Goal: Use online tool/utility: Utilize a website feature to perform a specific function

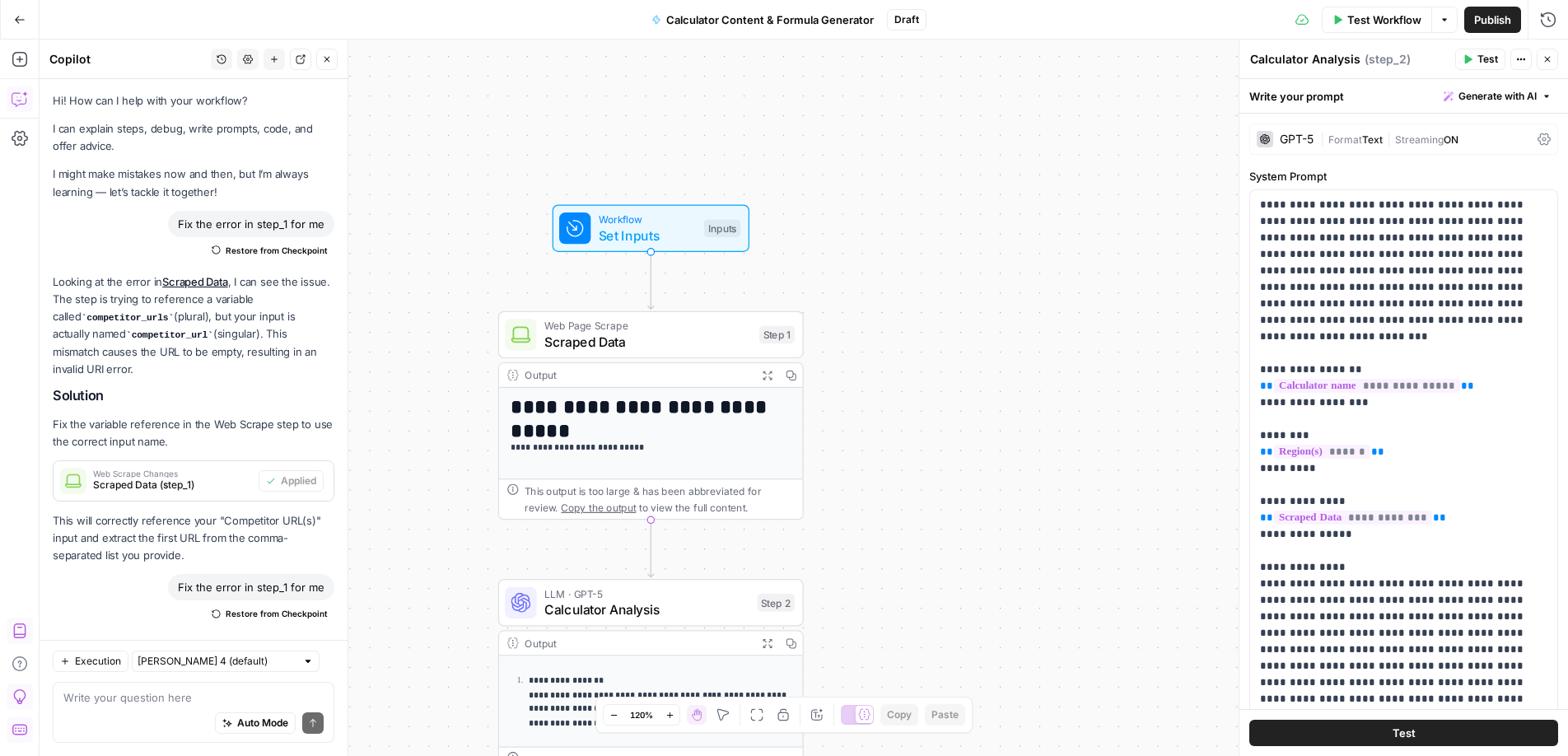
scroll to position [956, 0]
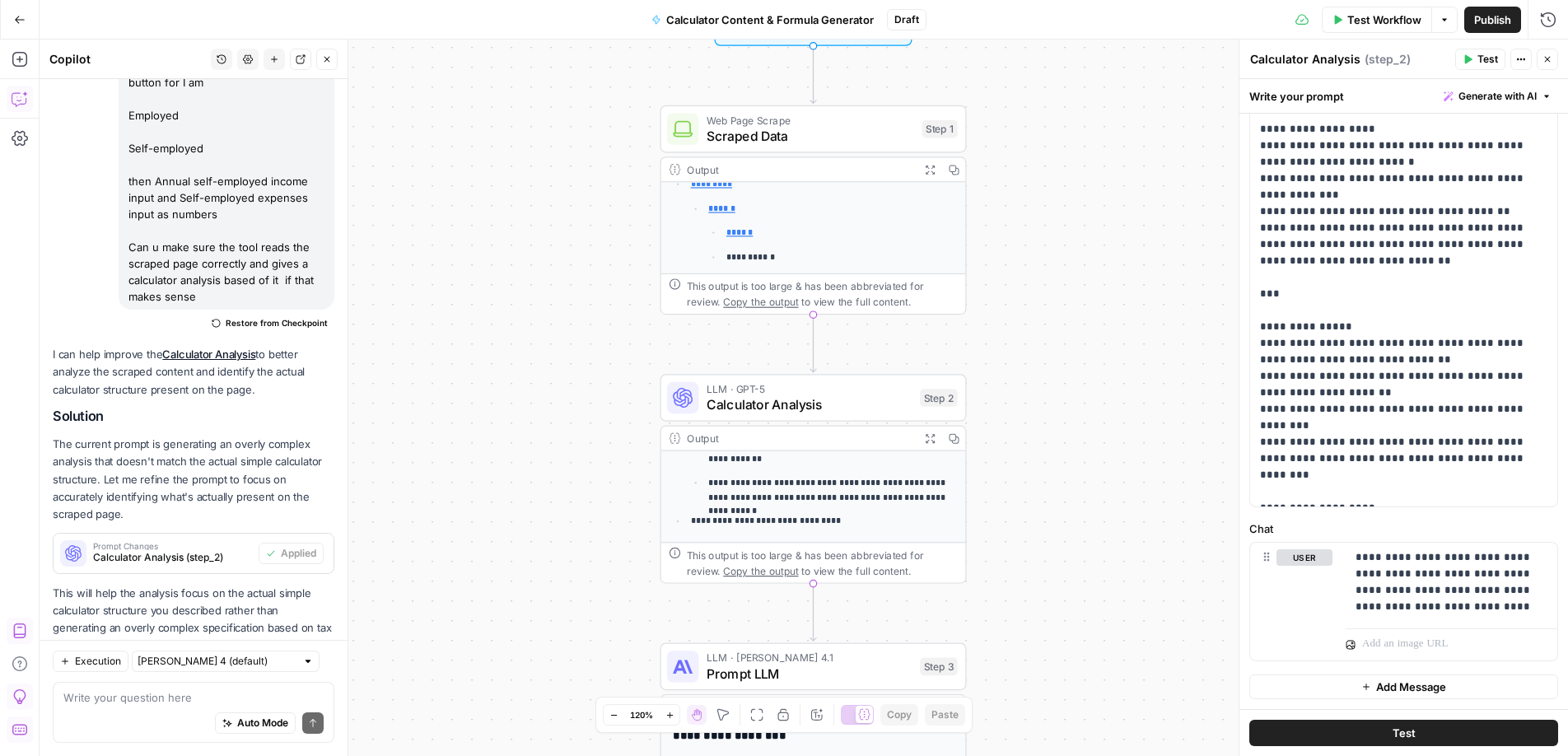
click at [149, 732] on div "Auto Mode Send" at bounding box center [193, 724] width 261 height 37
click at [159, 708] on div "Auto Mode Send" at bounding box center [193, 724] width 261 height 37
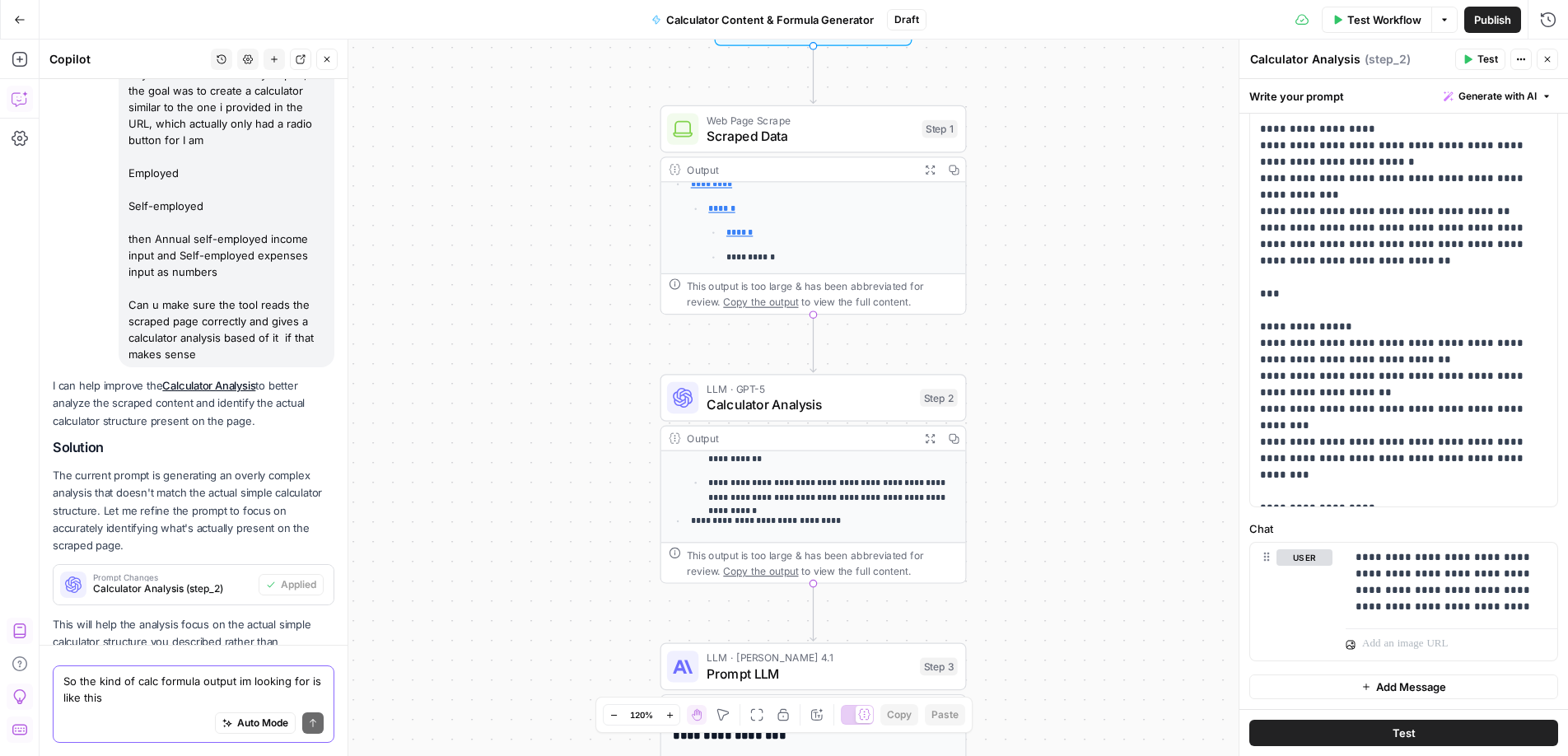
scroll to position [2008, 0]
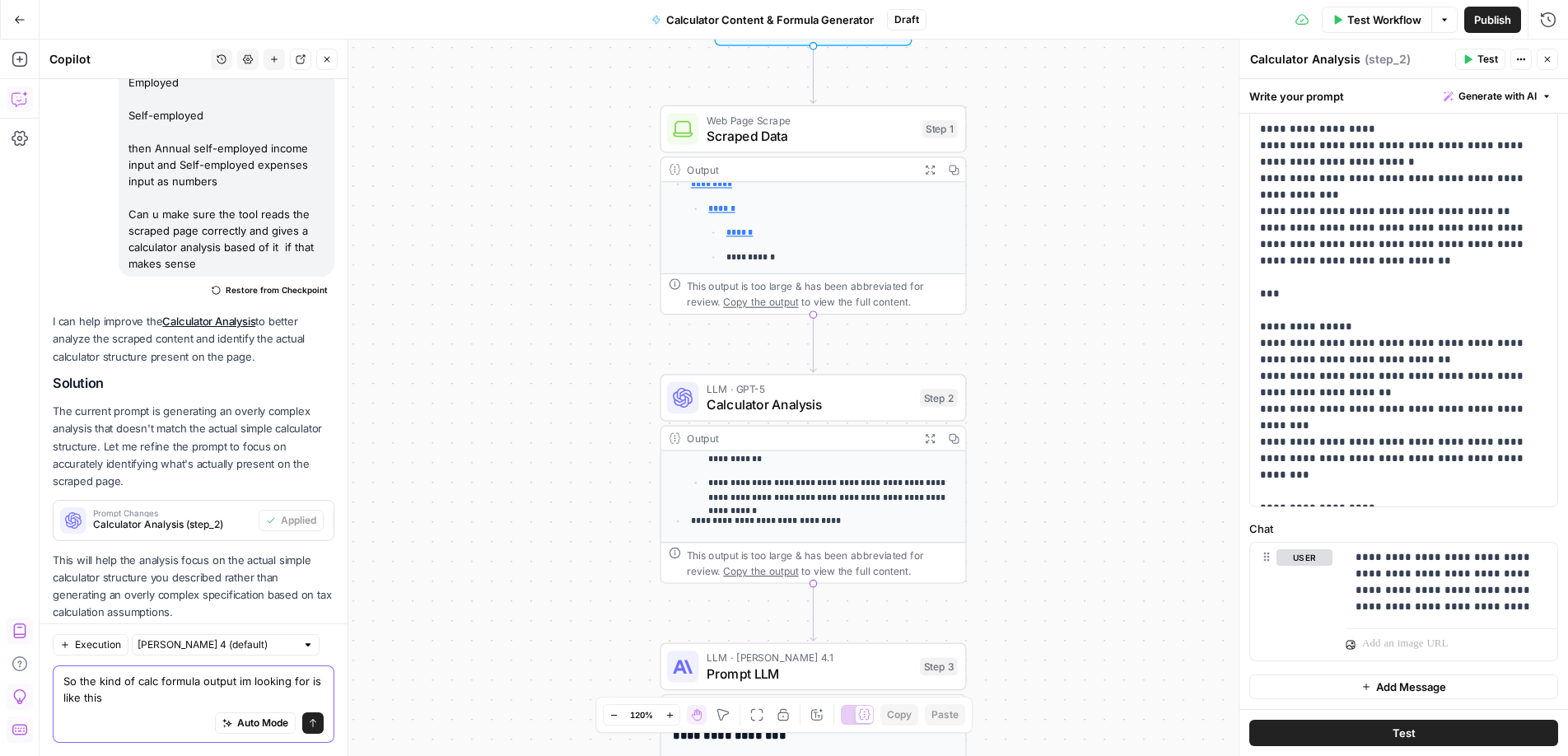
paste textarea "VAT Calc Inputs Q1 = Amount Q2 = VAT Rate Q3 = VAT Calculation which is a drop…"
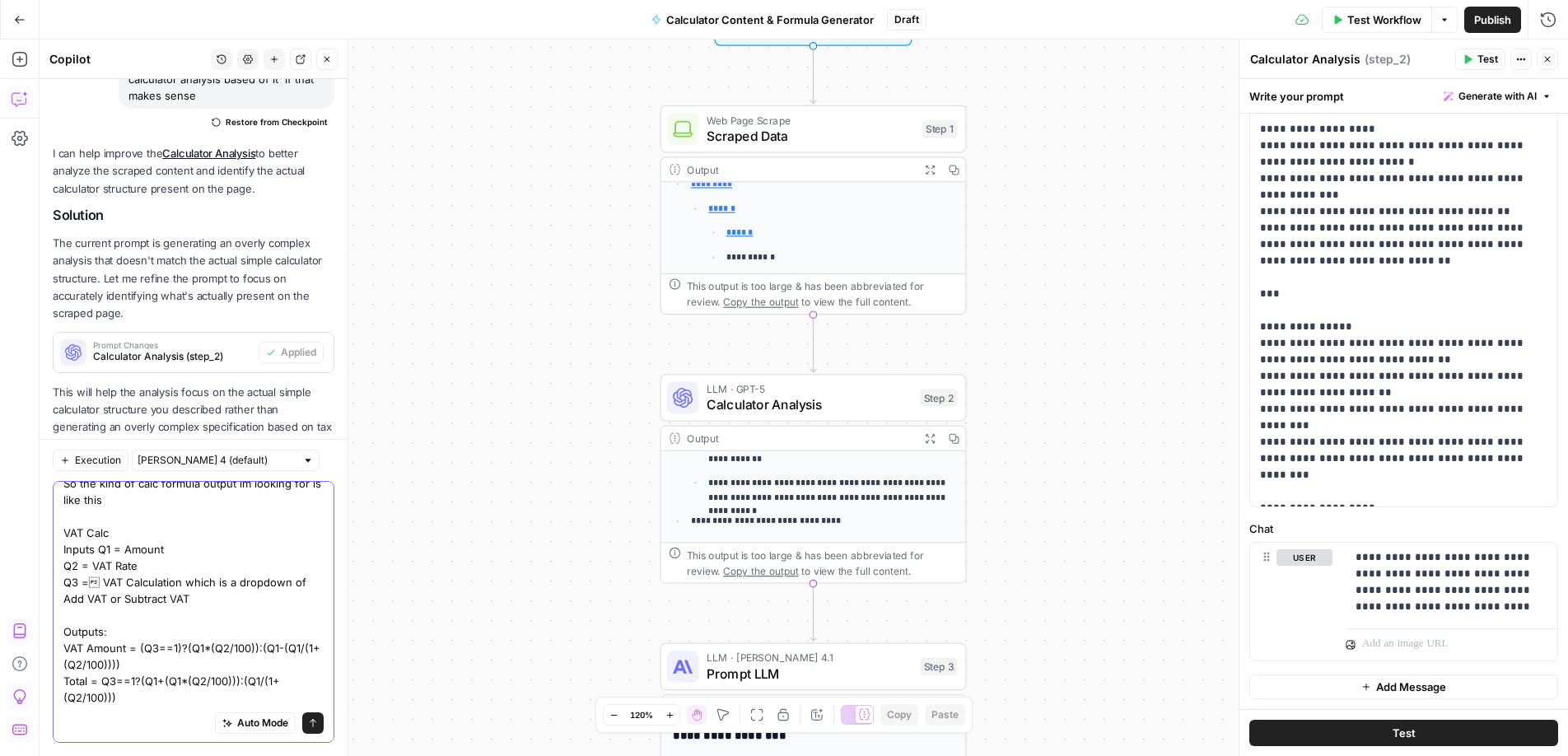
scroll to position [0, 0]
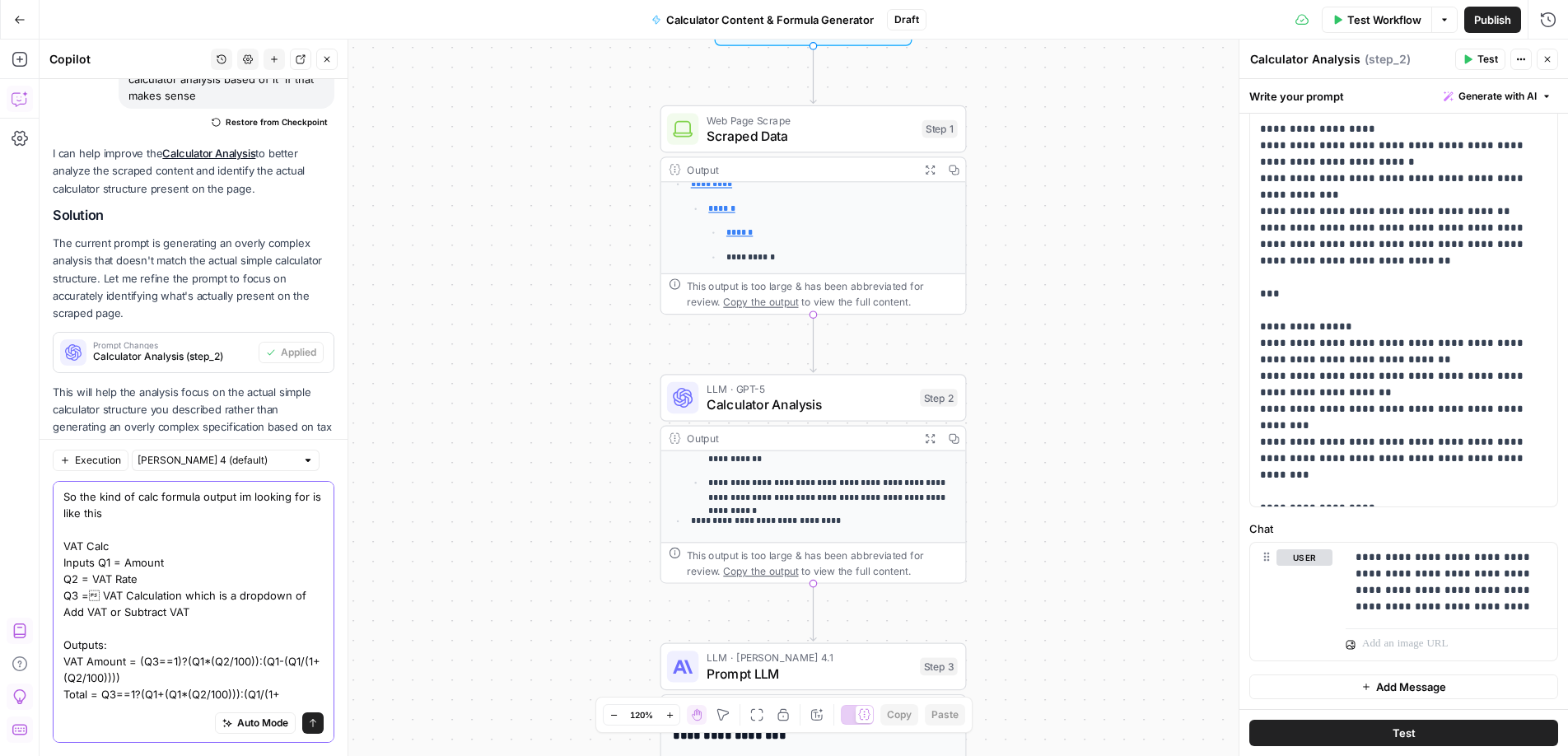
click at [125, 513] on textarea "So the kind of calc formula output im looking for is like this VAT Calc Inputs …" at bounding box center [193, 603] width 261 height 231
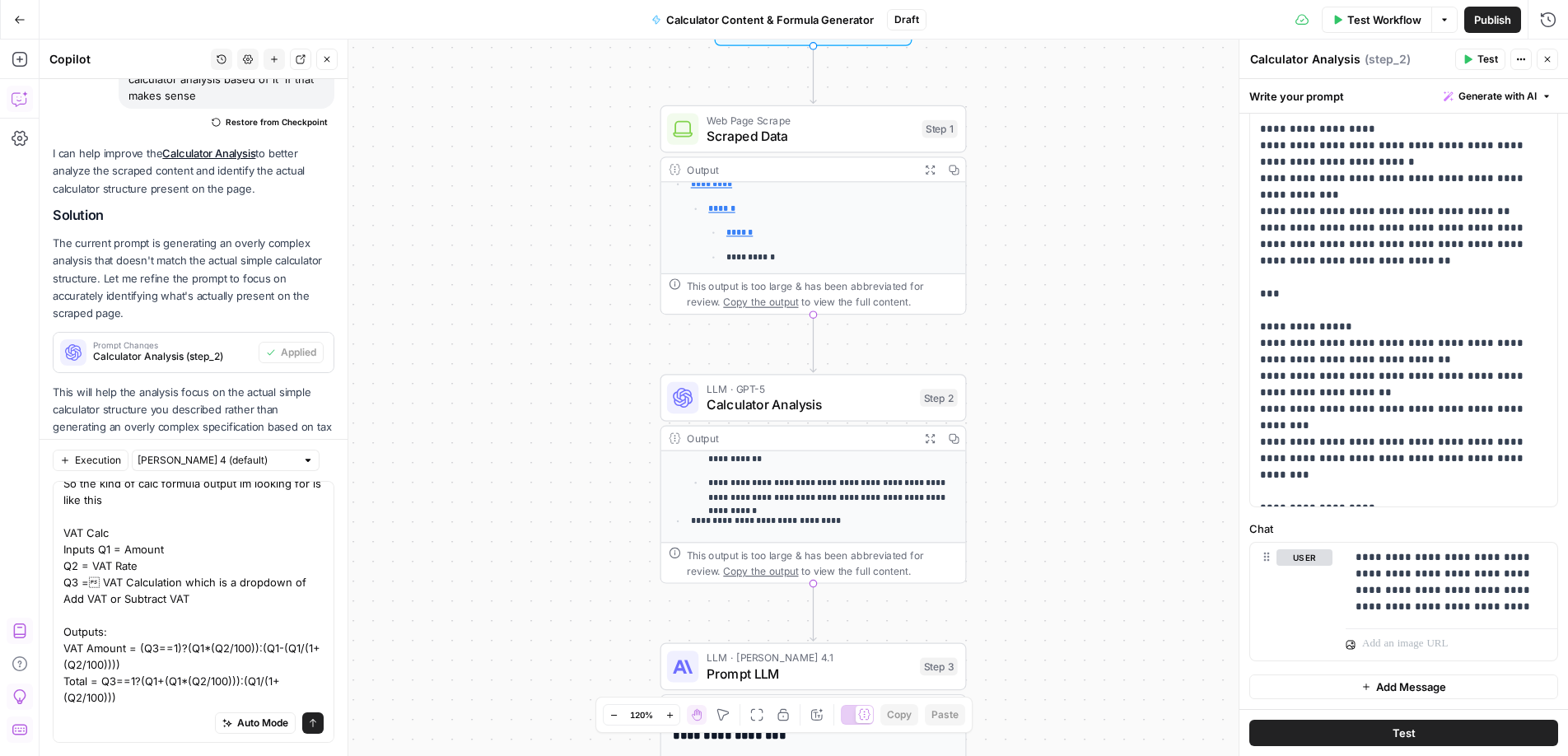
click at [135, 727] on div "Auto Mode Send" at bounding box center [193, 724] width 261 height 37
click at [151, 697] on textarea "So the kind of calc formula output im looking for is like this VAT Calc Inputs …" at bounding box center [193, 590] width 261 height 231
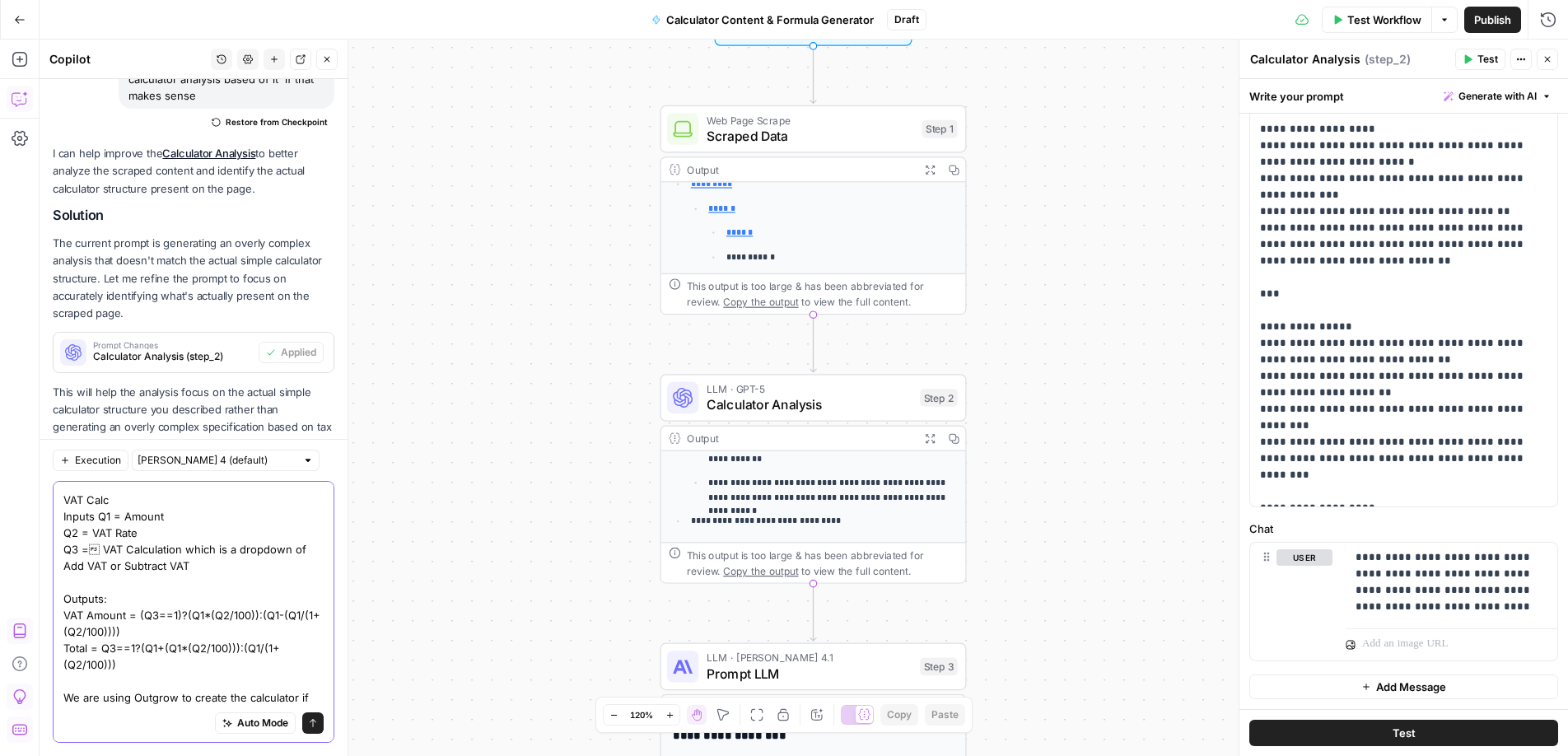
type textarea "So the kind of calc formula output im looking for is like this VAT Calc Inputs …"
click at [317, 730] on button "Send" at bounding box center [313, 723] width 21 height 21
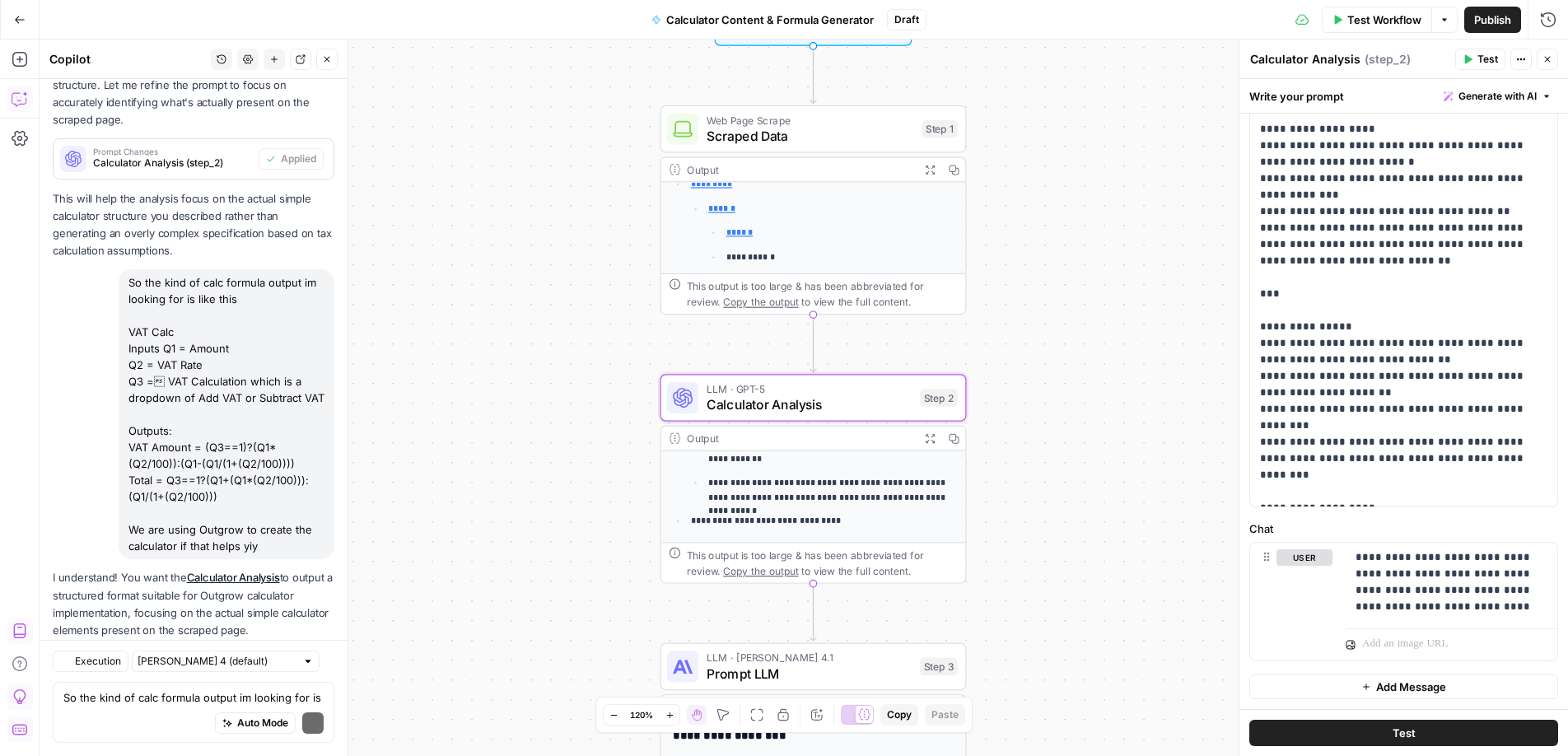
scroll to position [2592, 0]
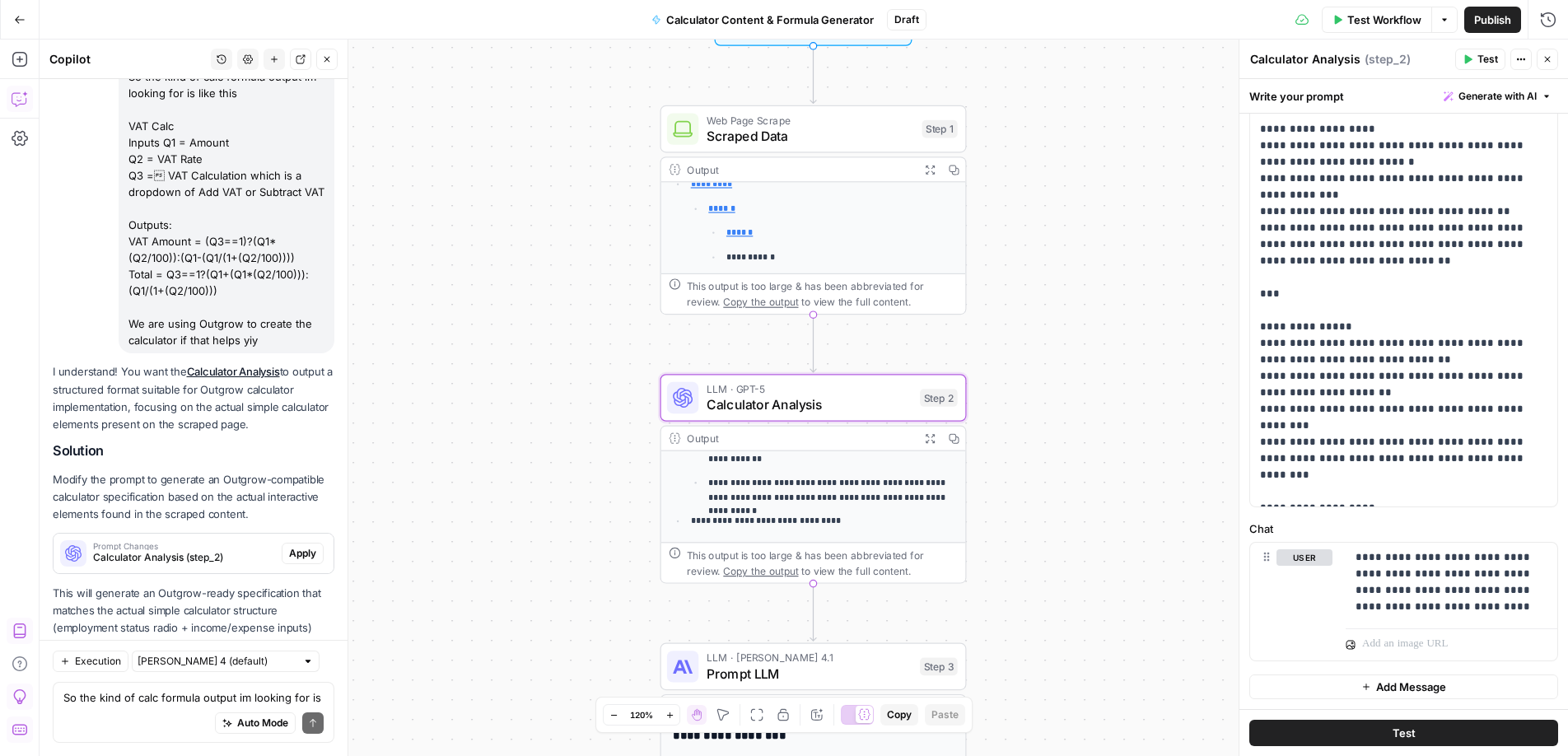
click at [305, 546] on span "Apply" at bounding box center [302, 553] width 27 height 14
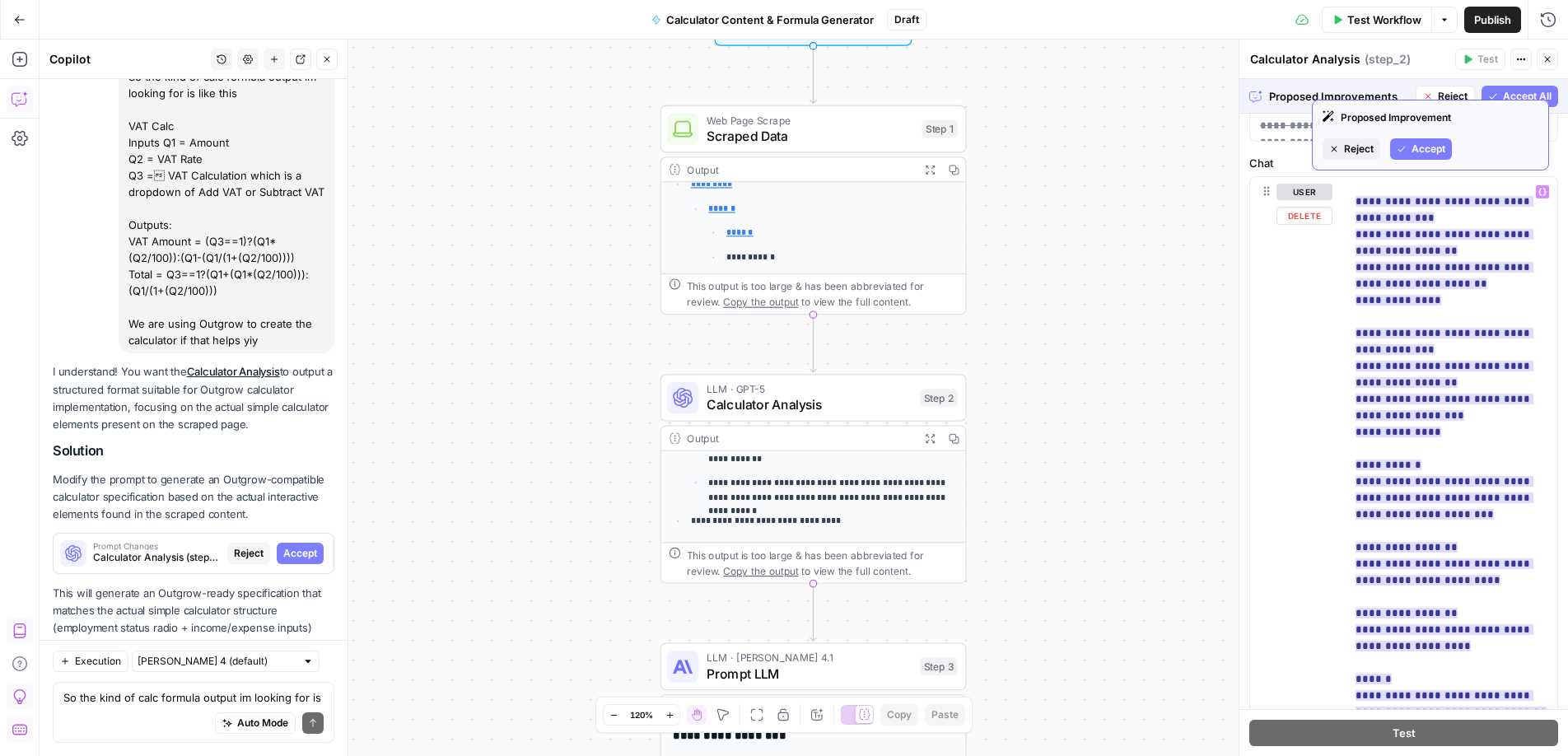
scroll to position [988, 0]
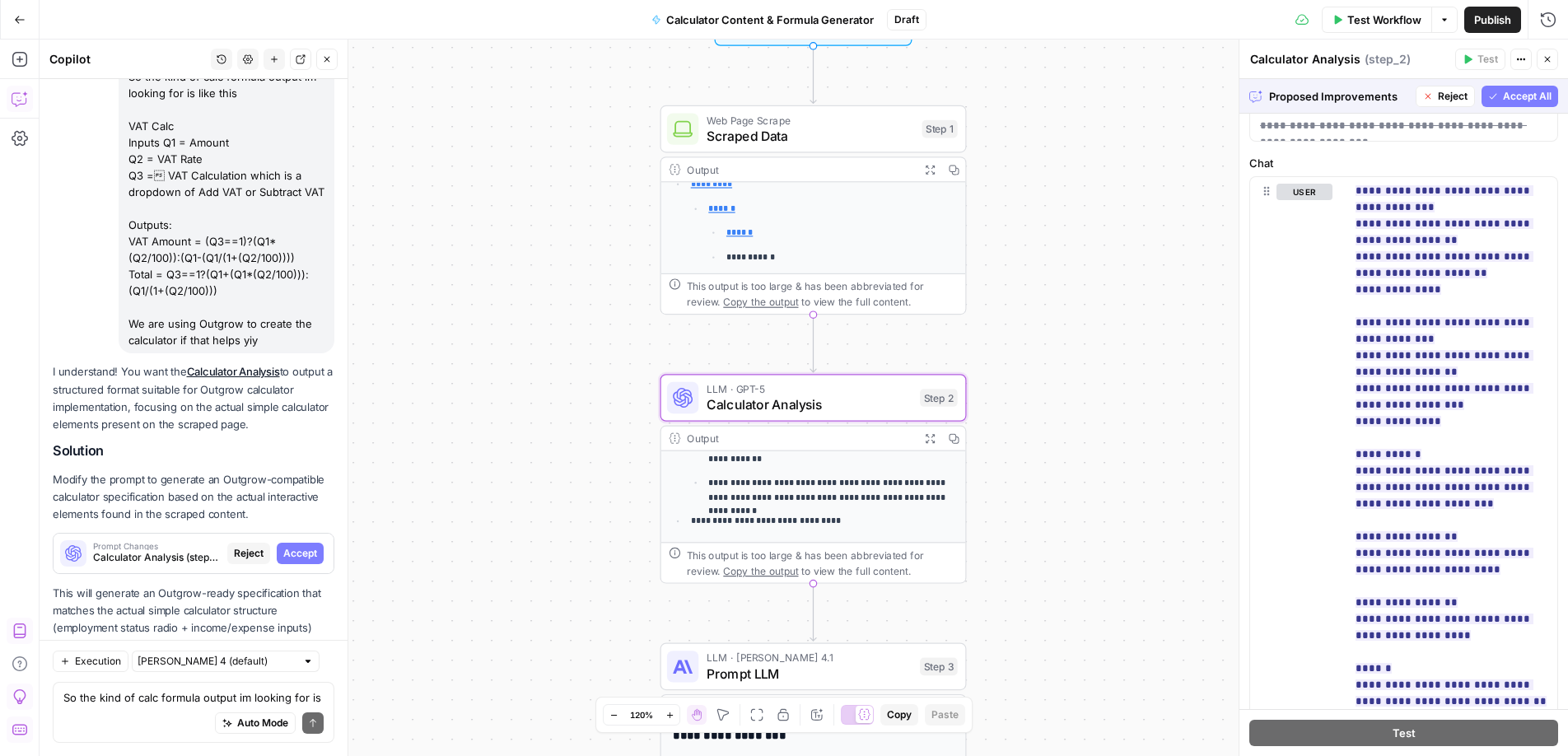
click at [298, 546] on span "Accept" at bounding box center [301, 553] width 34 height 14
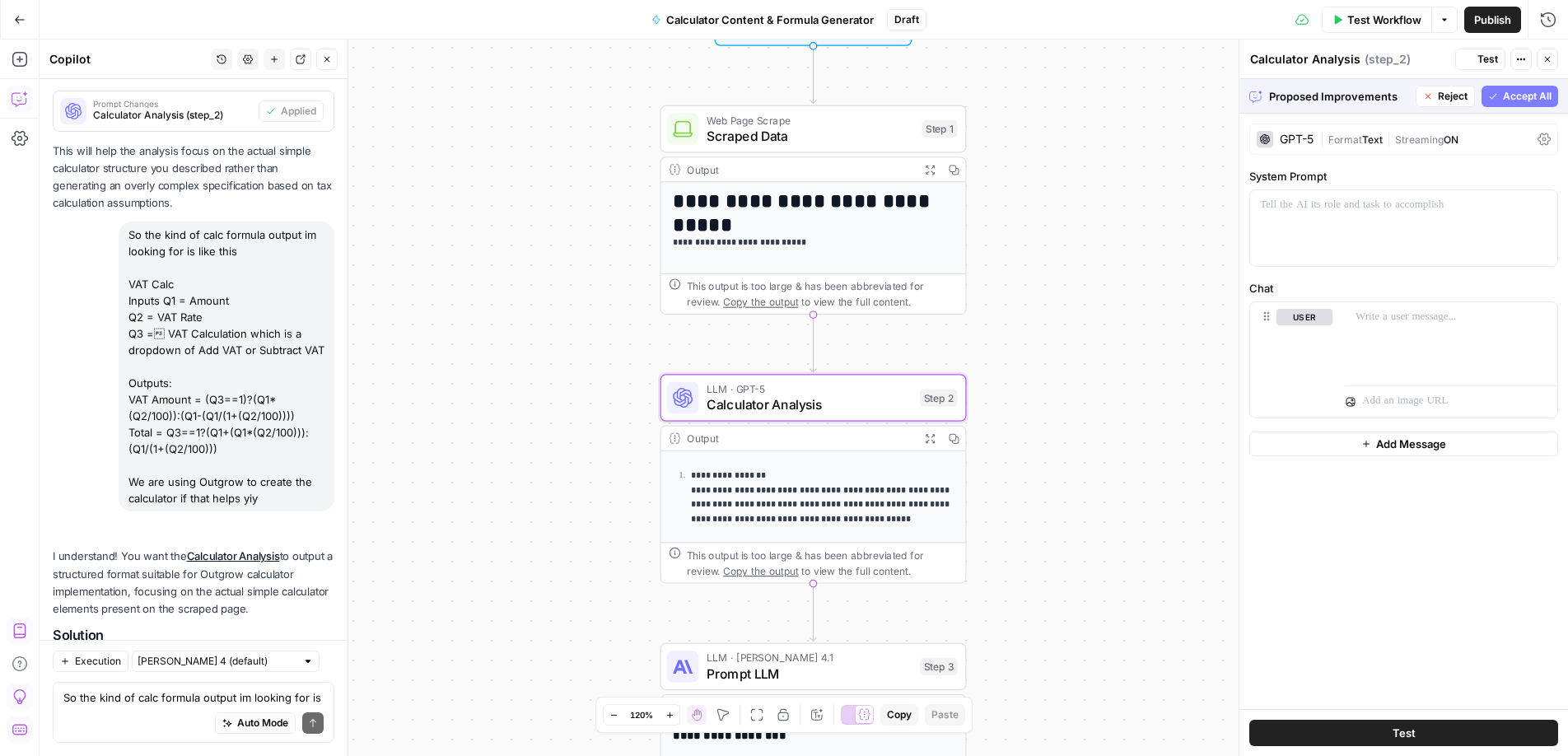
scroll to position [0, 0]
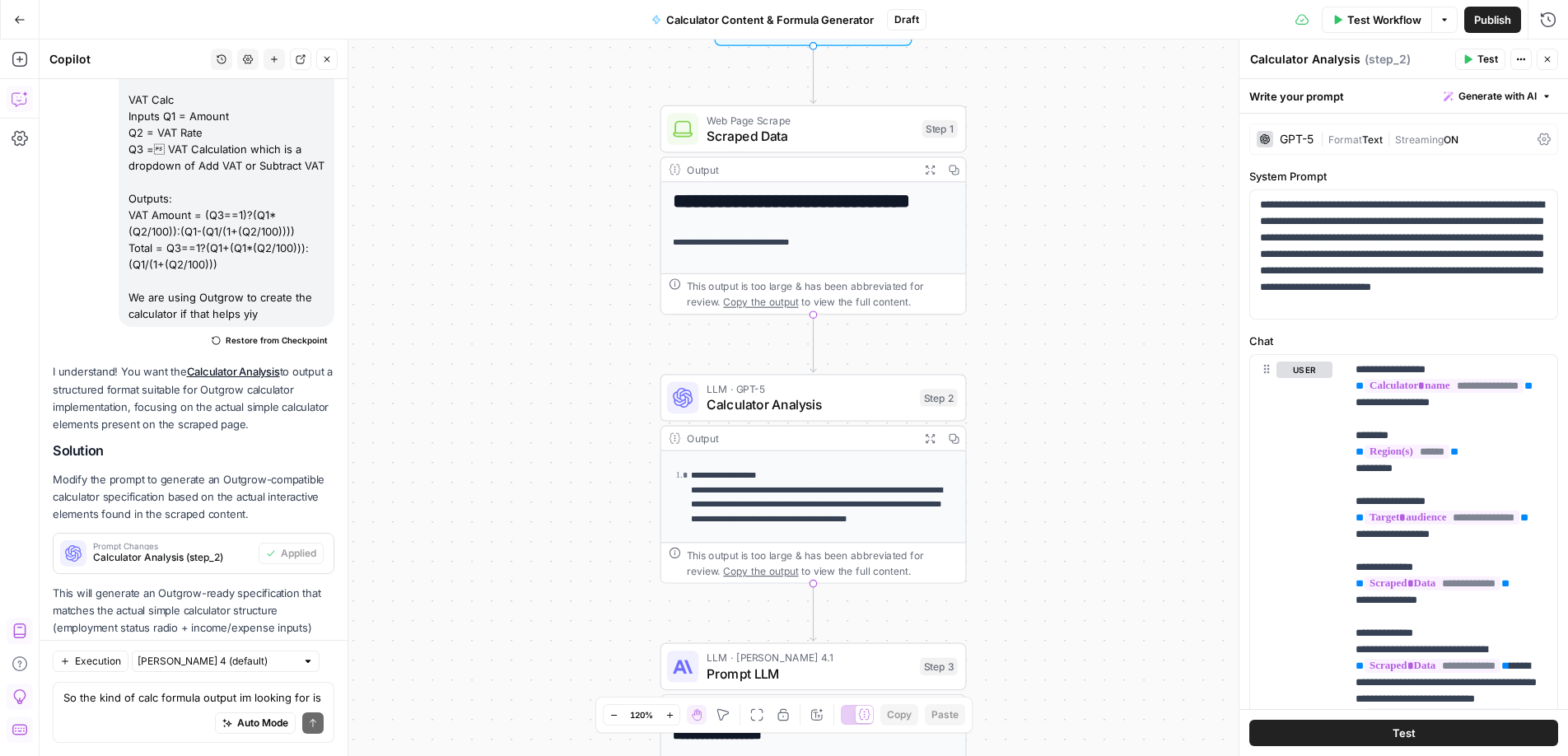
click at [1393, 742] on button "Test" at bounding box center [1404, 732] width 309 height 26
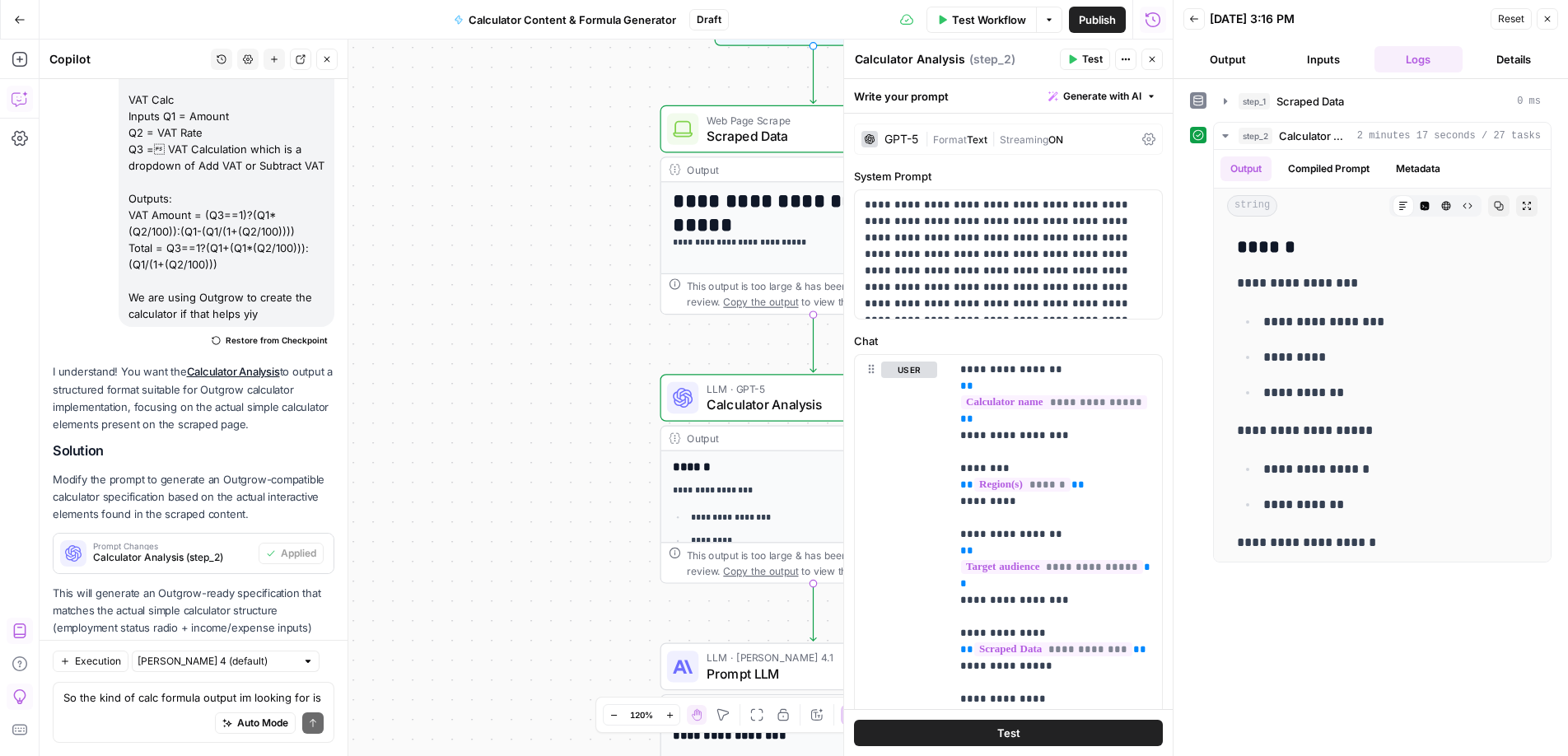
click at [196, 707] on div "Auto Mode Send" at bounding box center [193, 724] width 261 height 37
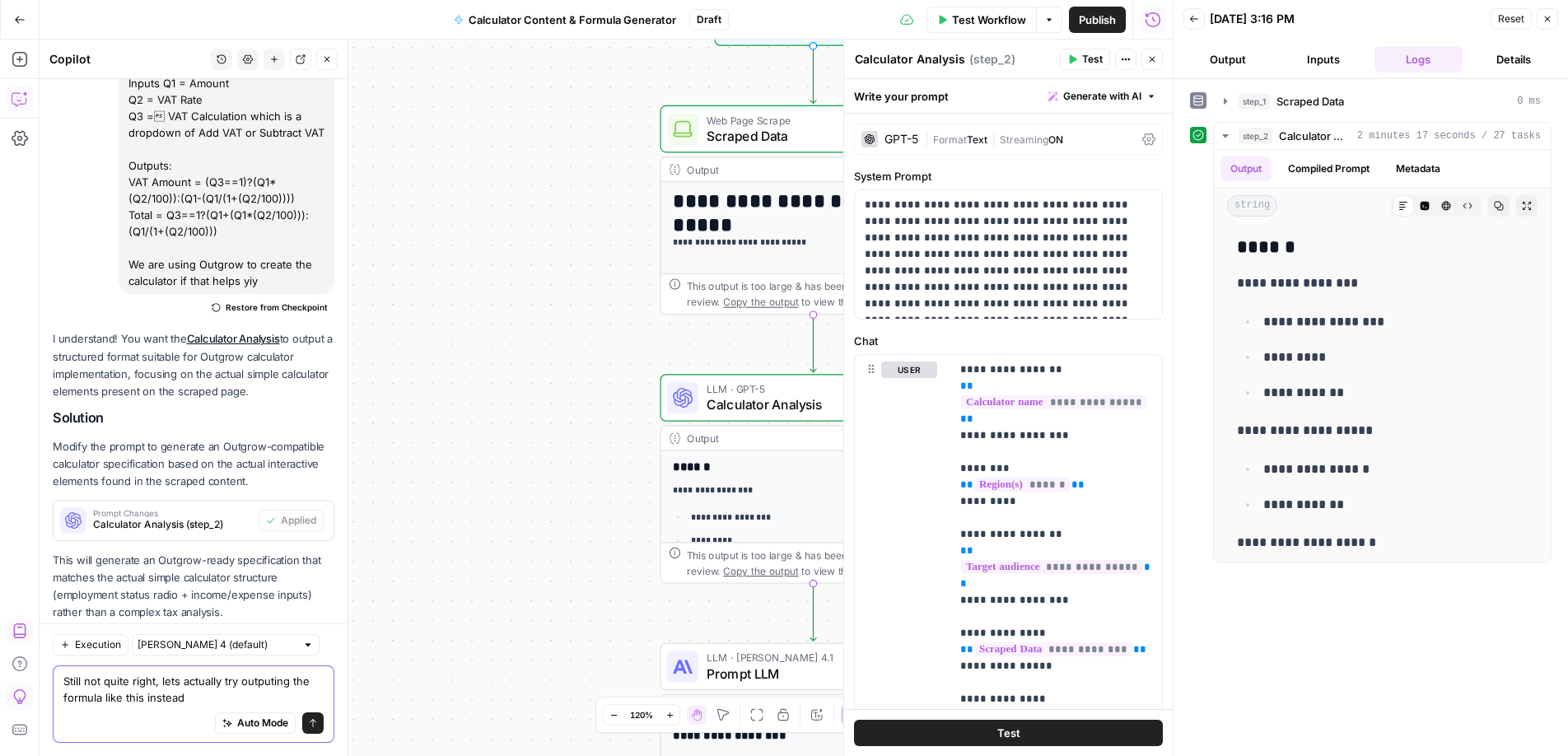
paste textarea "Loremip dol sitamet(c) adi eli seddoei temporincid(u):: Laboree Dolore Magnaali…"
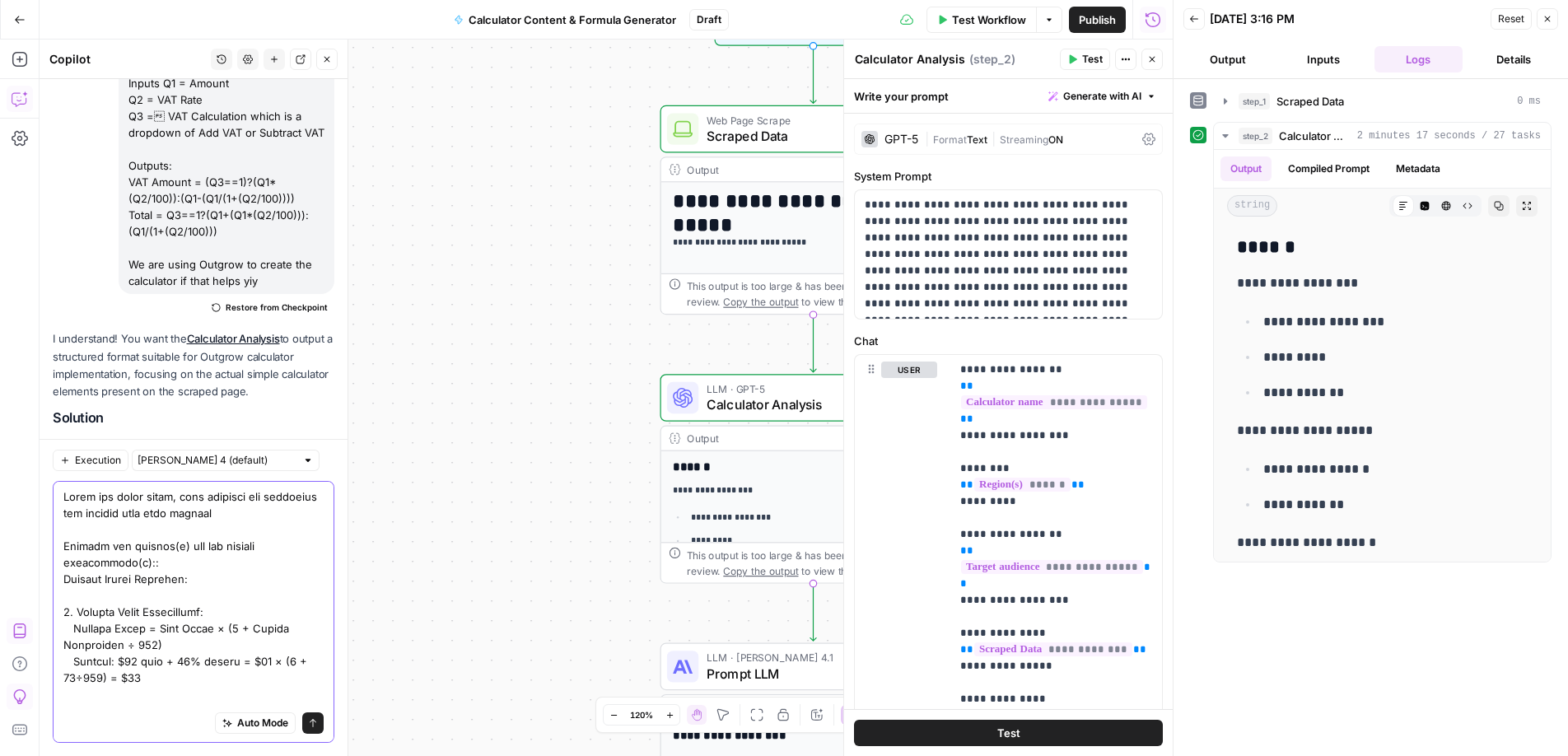
scroll to position [2819, 0]
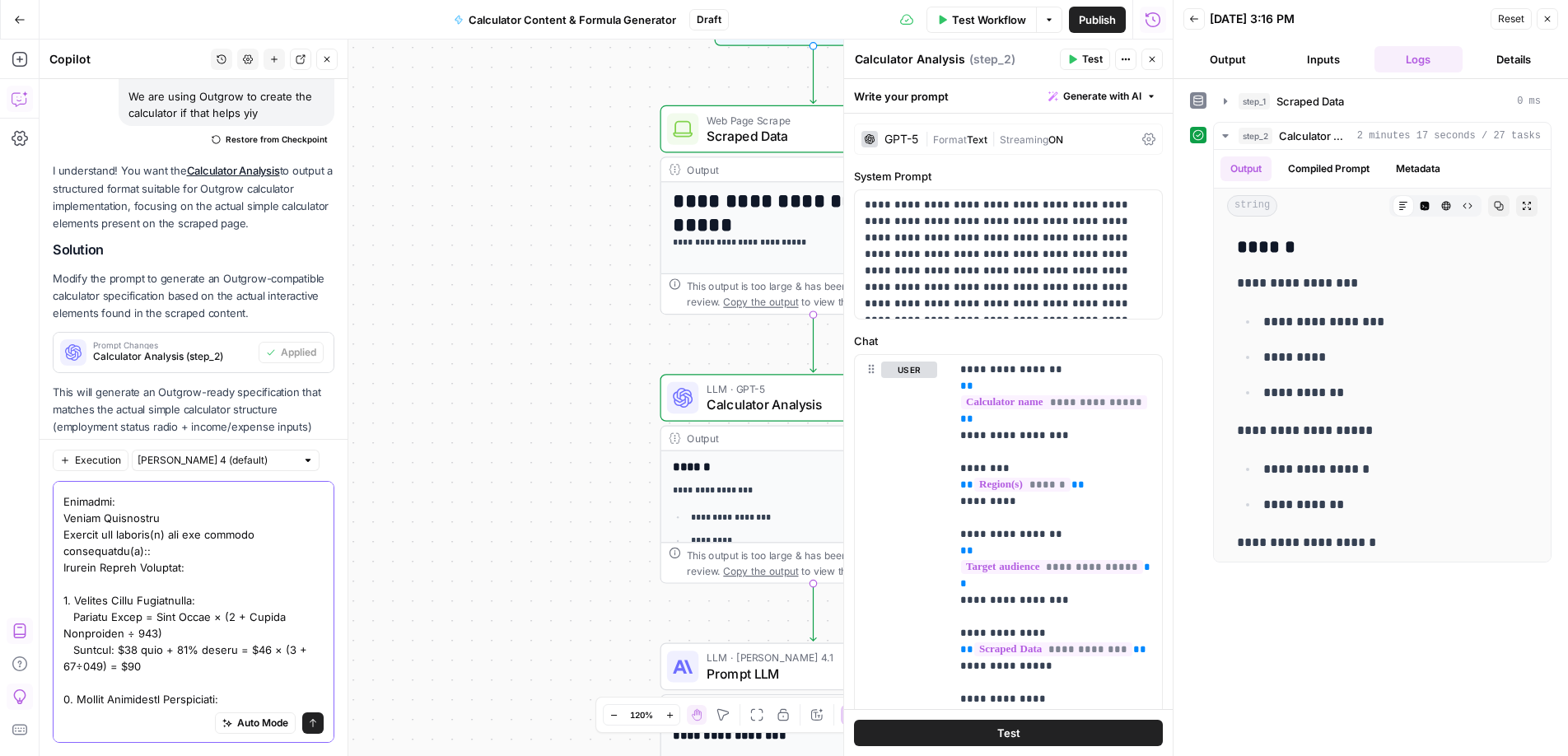
scroll to position [507, 0]
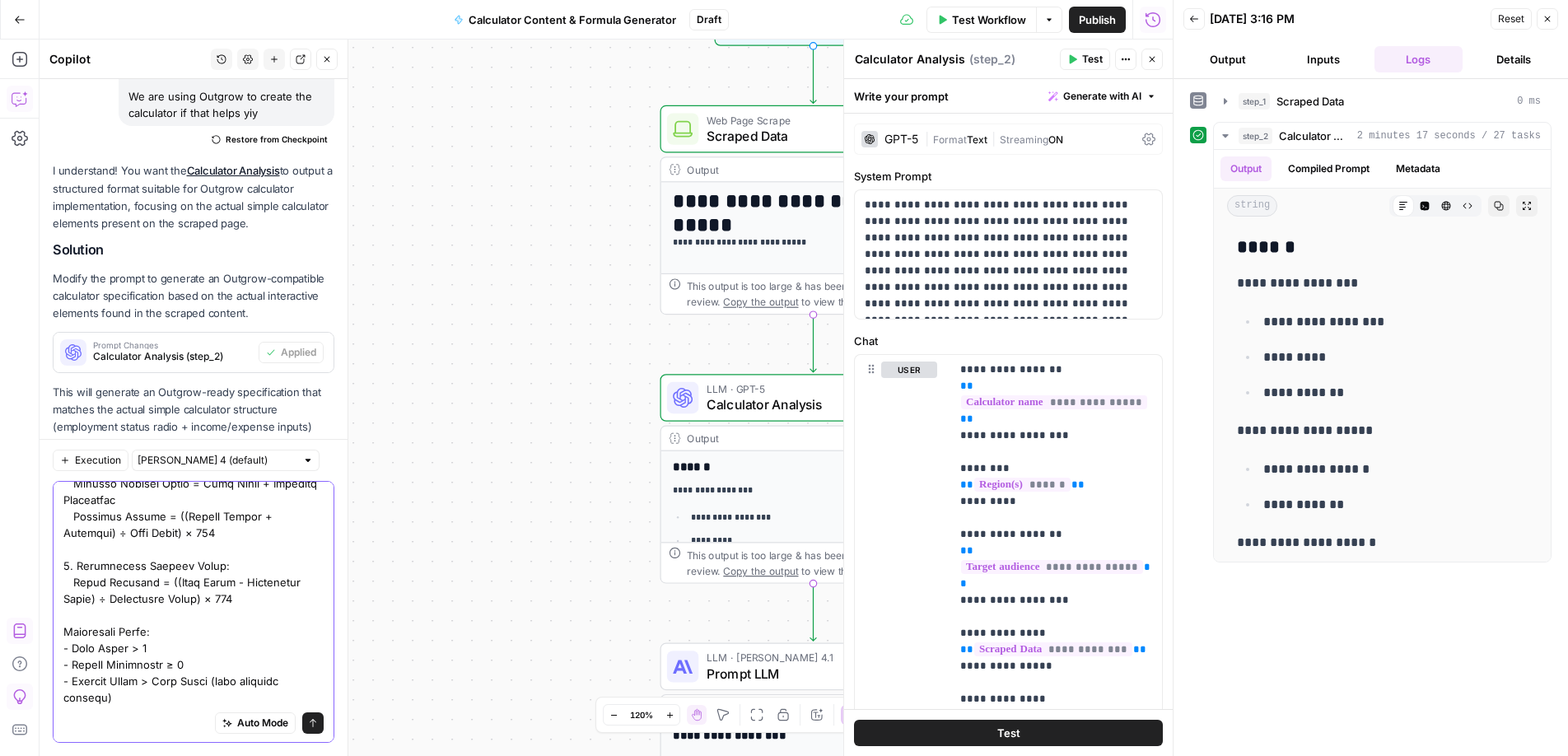
click at [294, 694] on textarea at bounding box center [193, 343] width 261 height 724
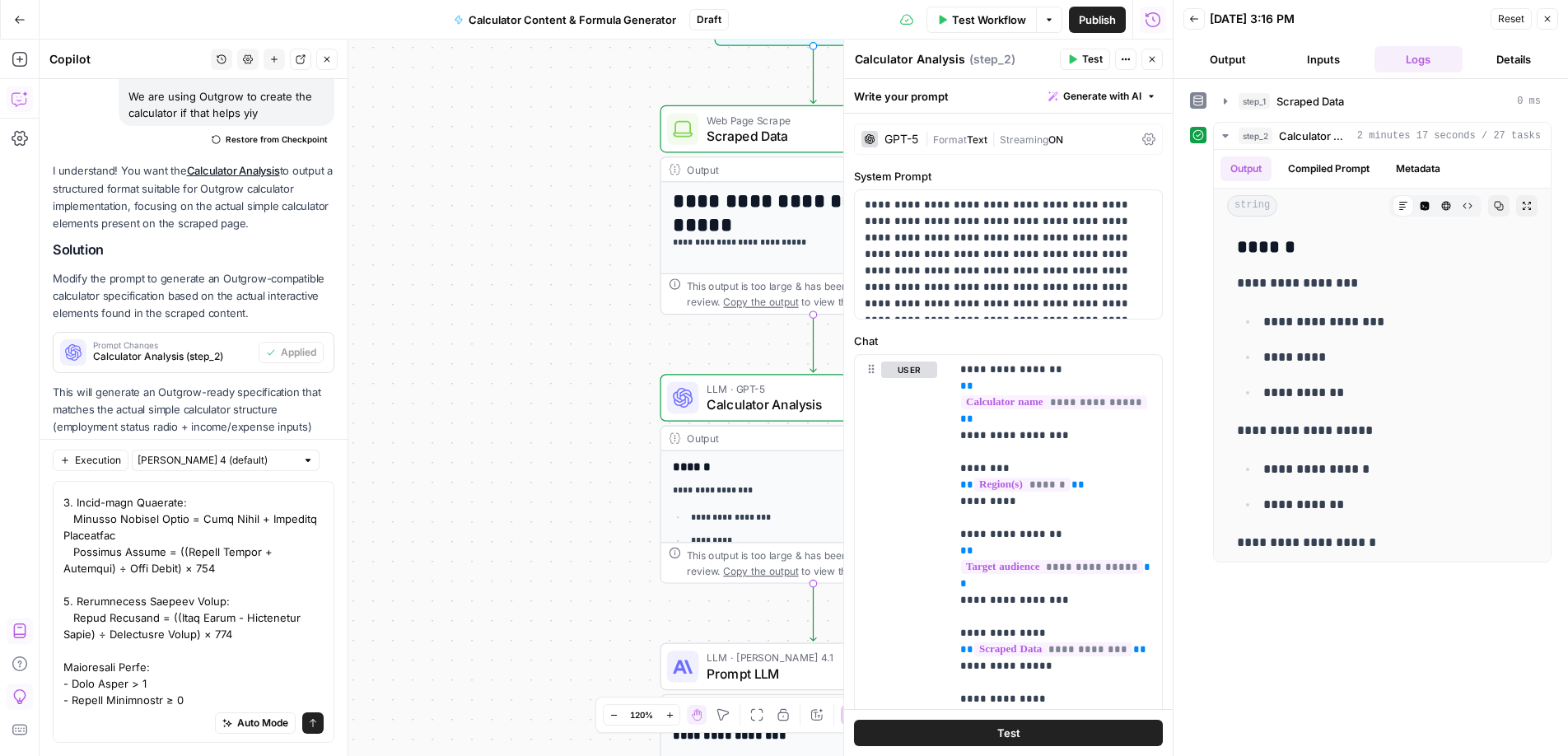
scroll to position [540, 0]
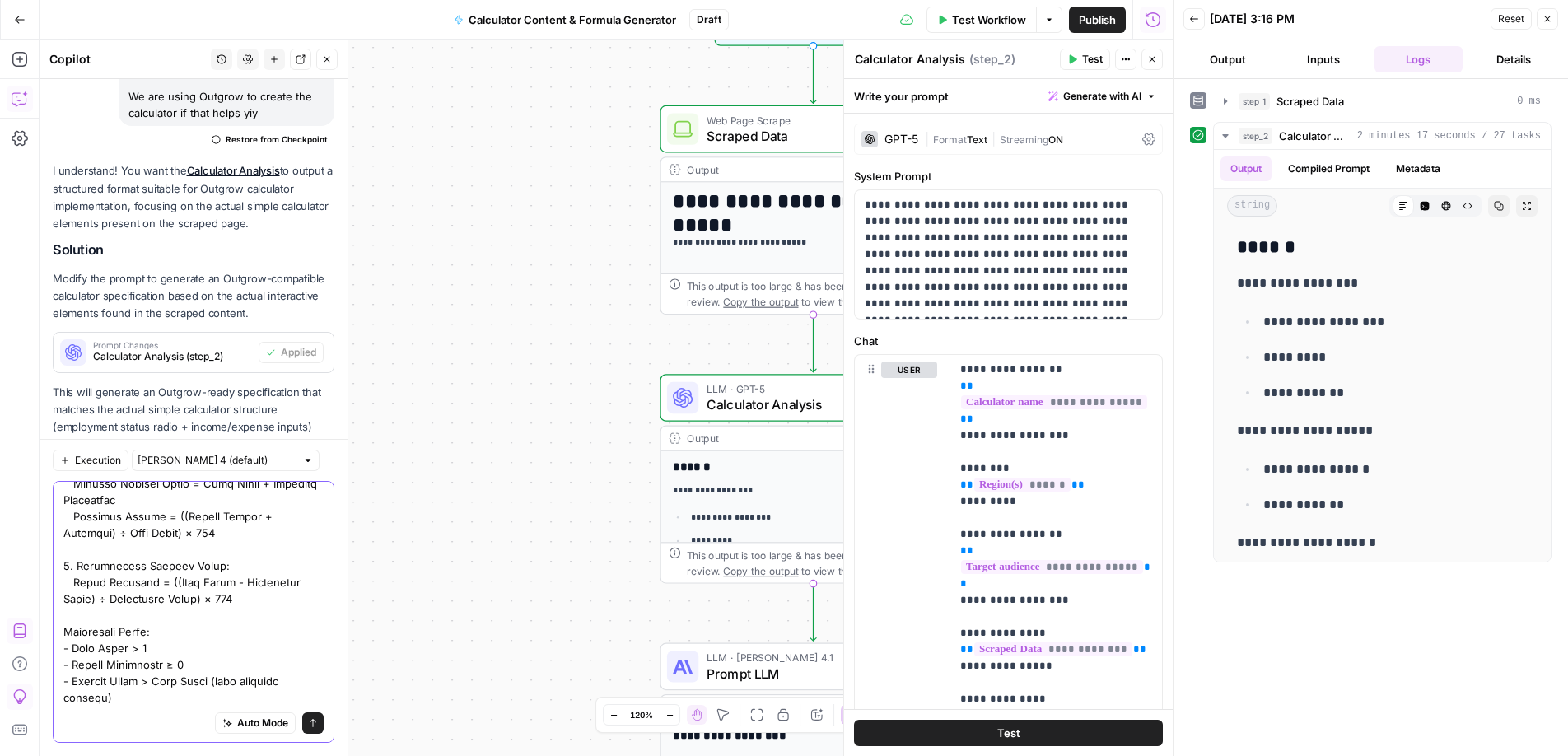
paste textarea "The repayment amount per period is equal to: Loan Amount multiplied by (Periodi…"
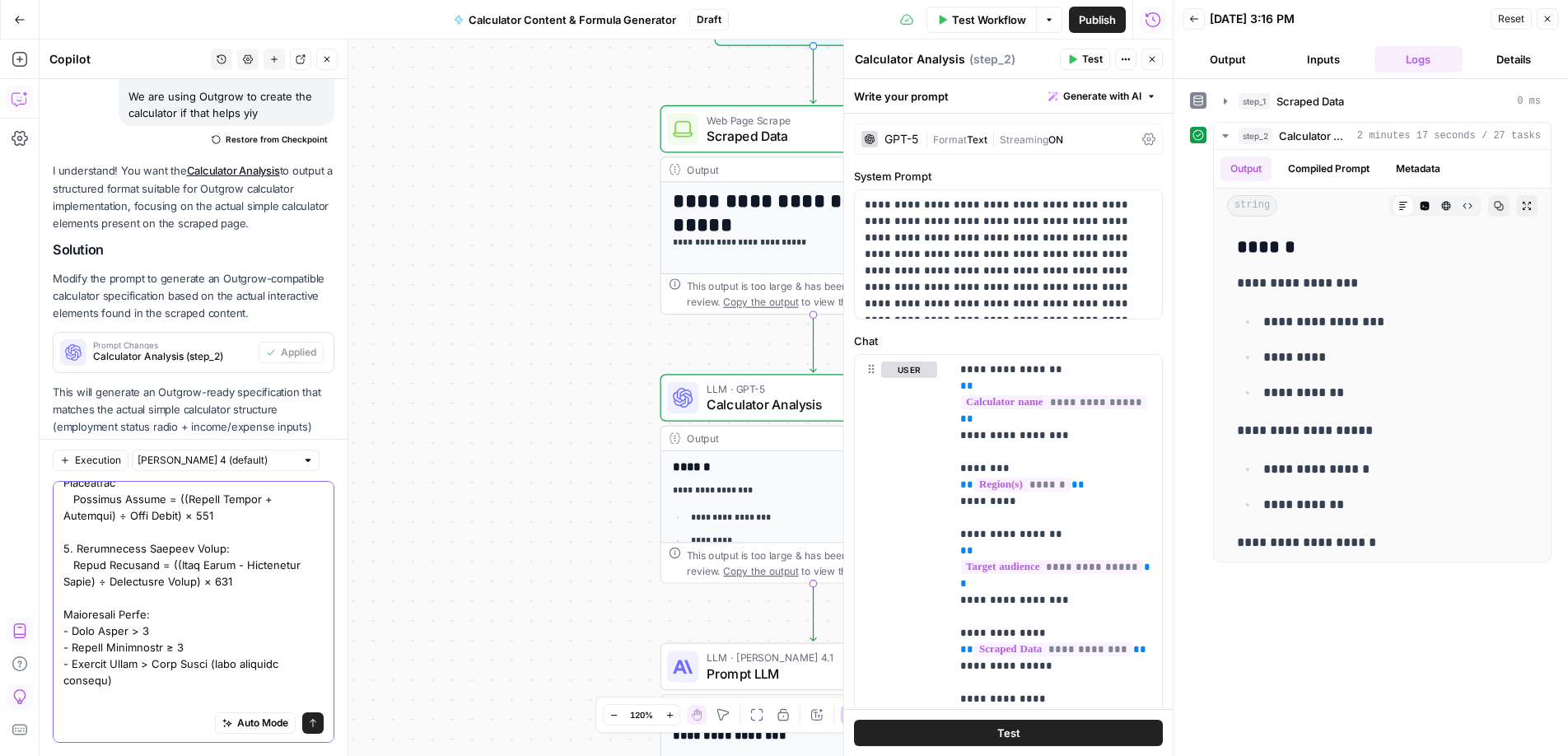
scroll to position [599, 0]
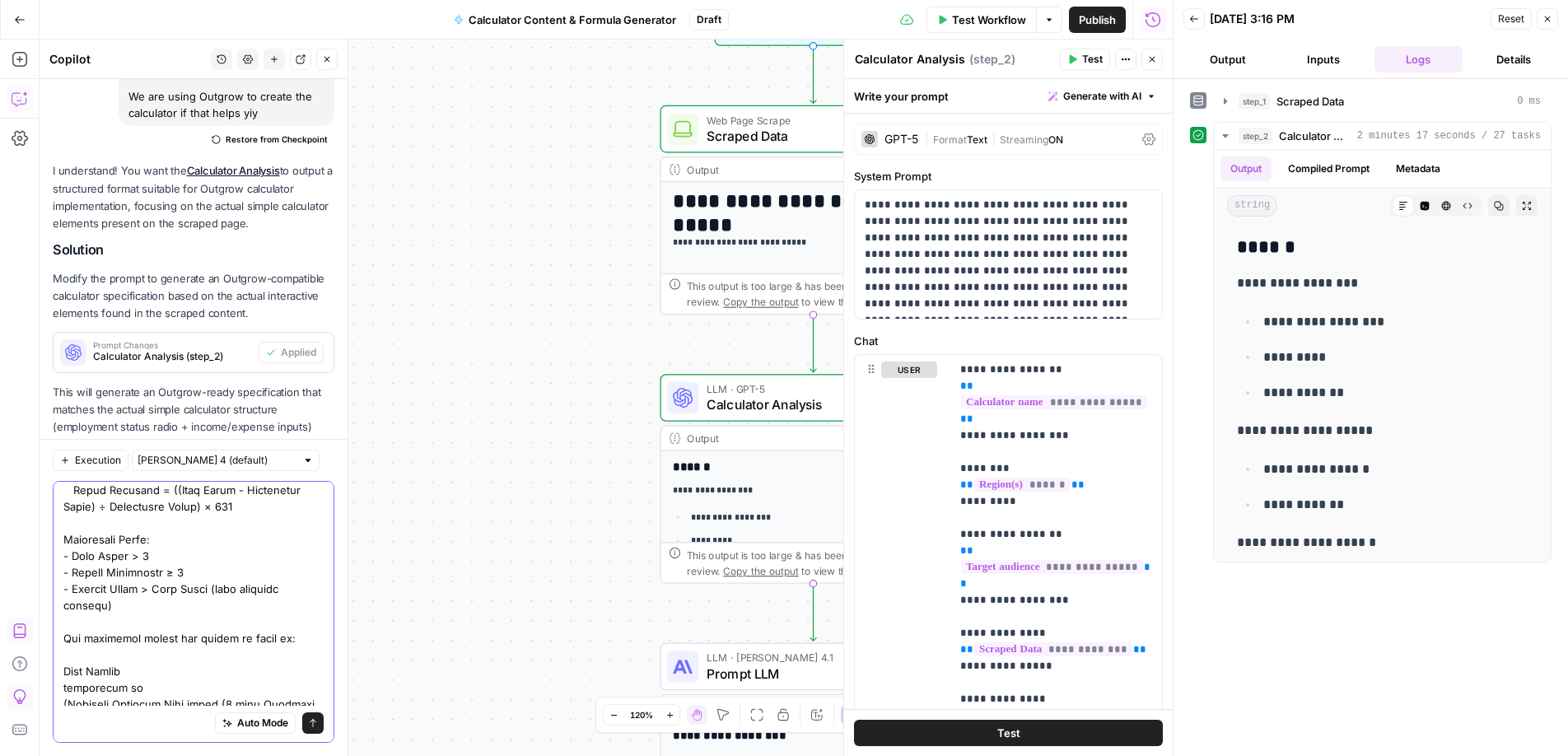
click at [187, 621] on textarea at bounding box center [193, 415] width 261 height 1054
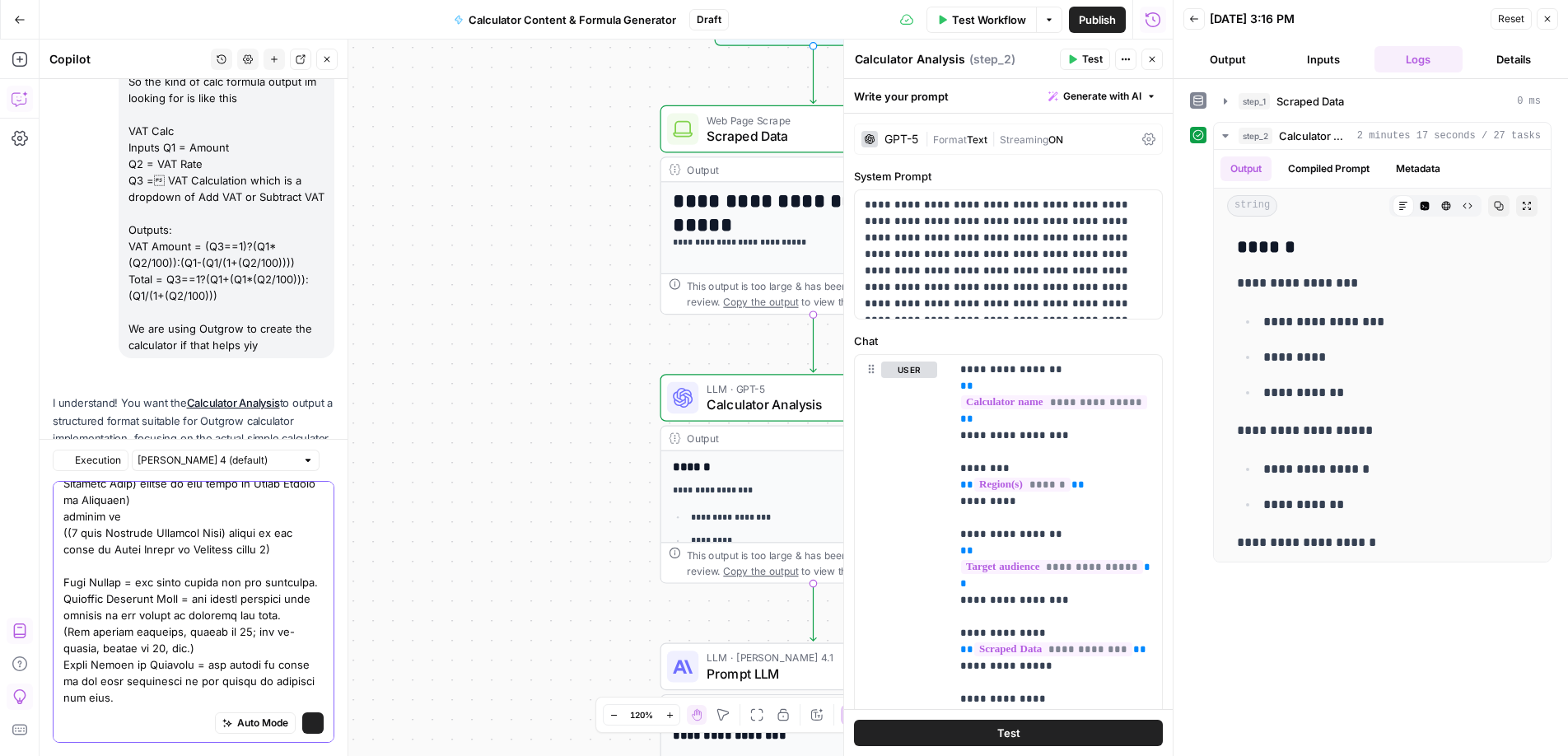
scroll to position [2819, 0]
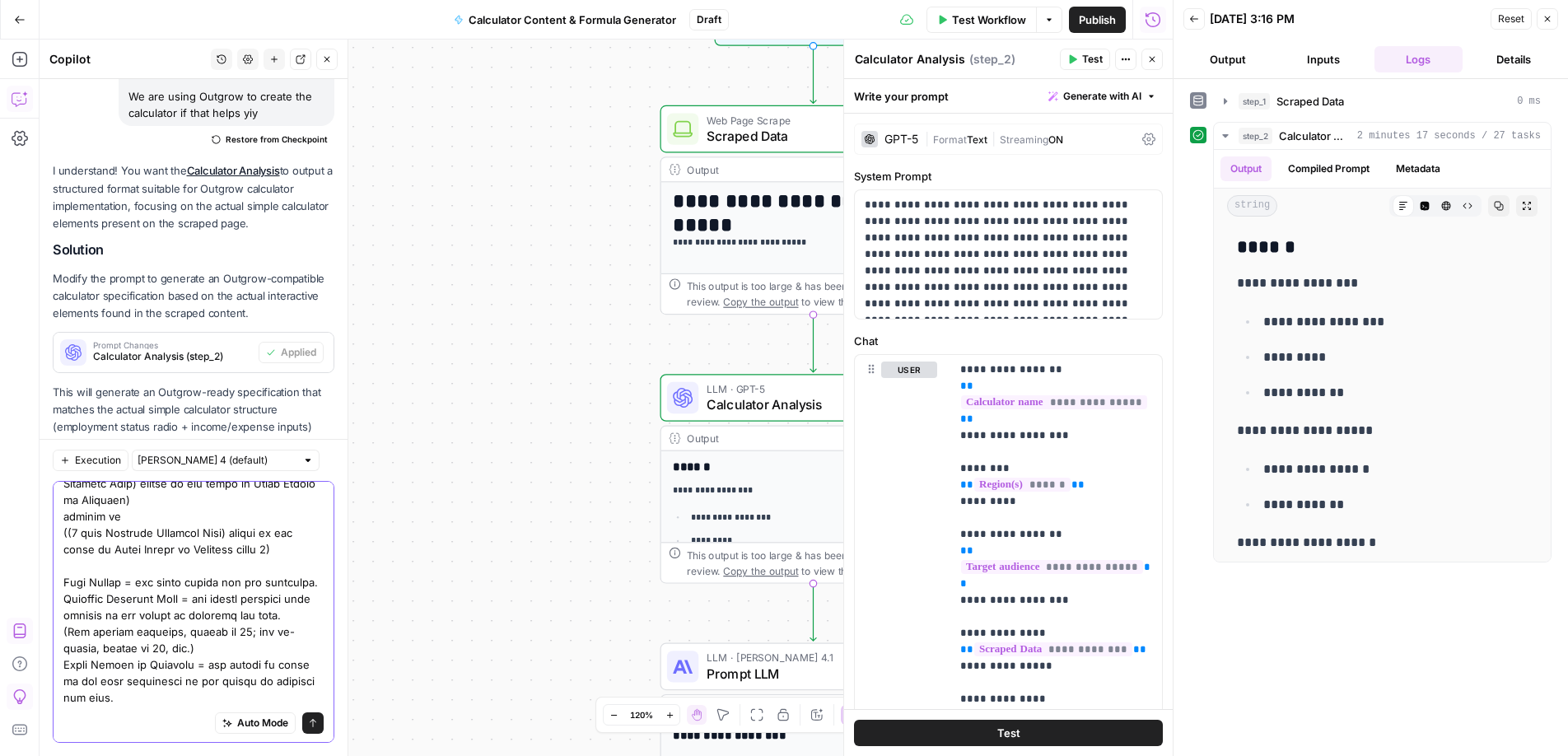
type textarea "Lorem ips dolor sitam, cons adipisci eli seddoeius tem incidid utla etdo magnaa…"
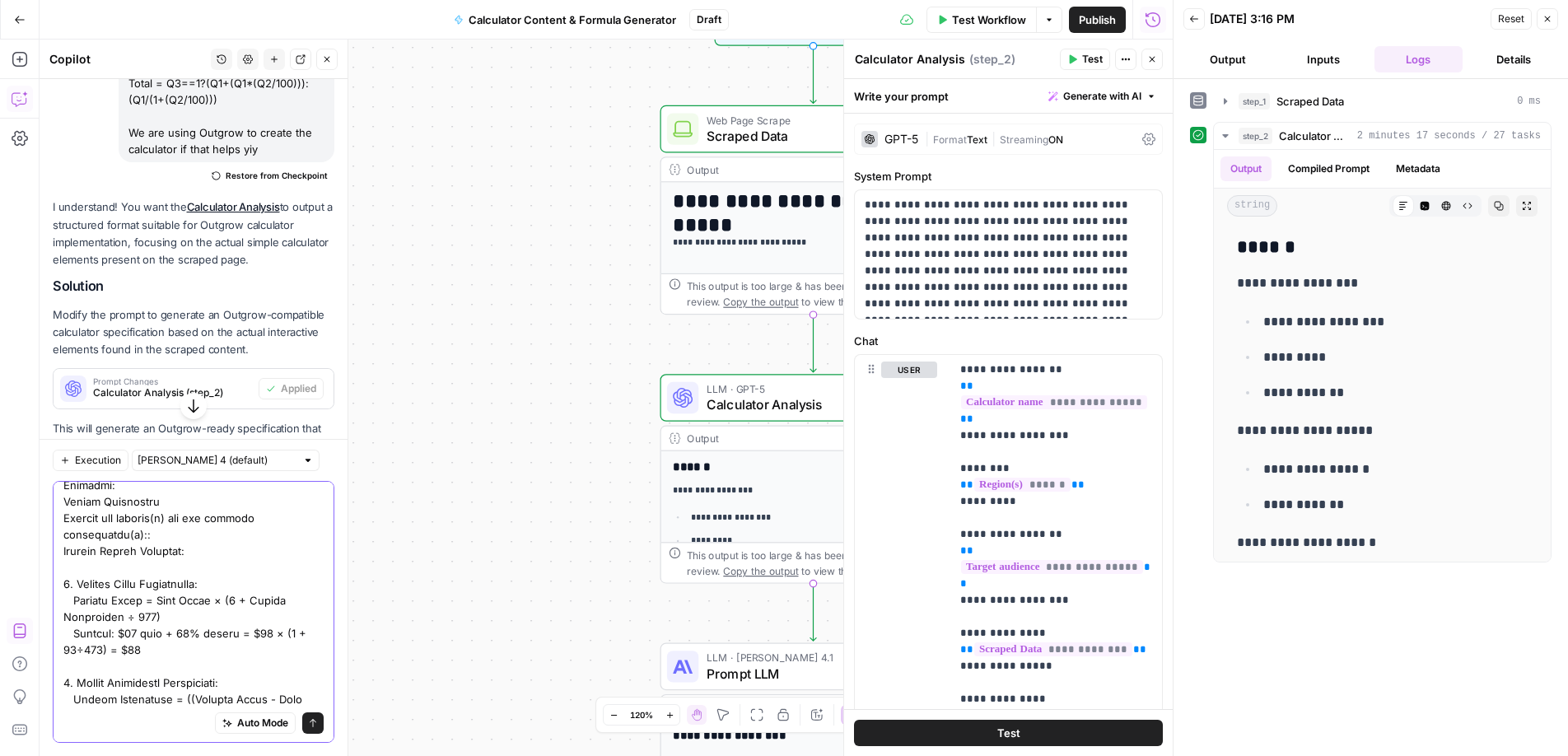
scroll to position [0, 0]
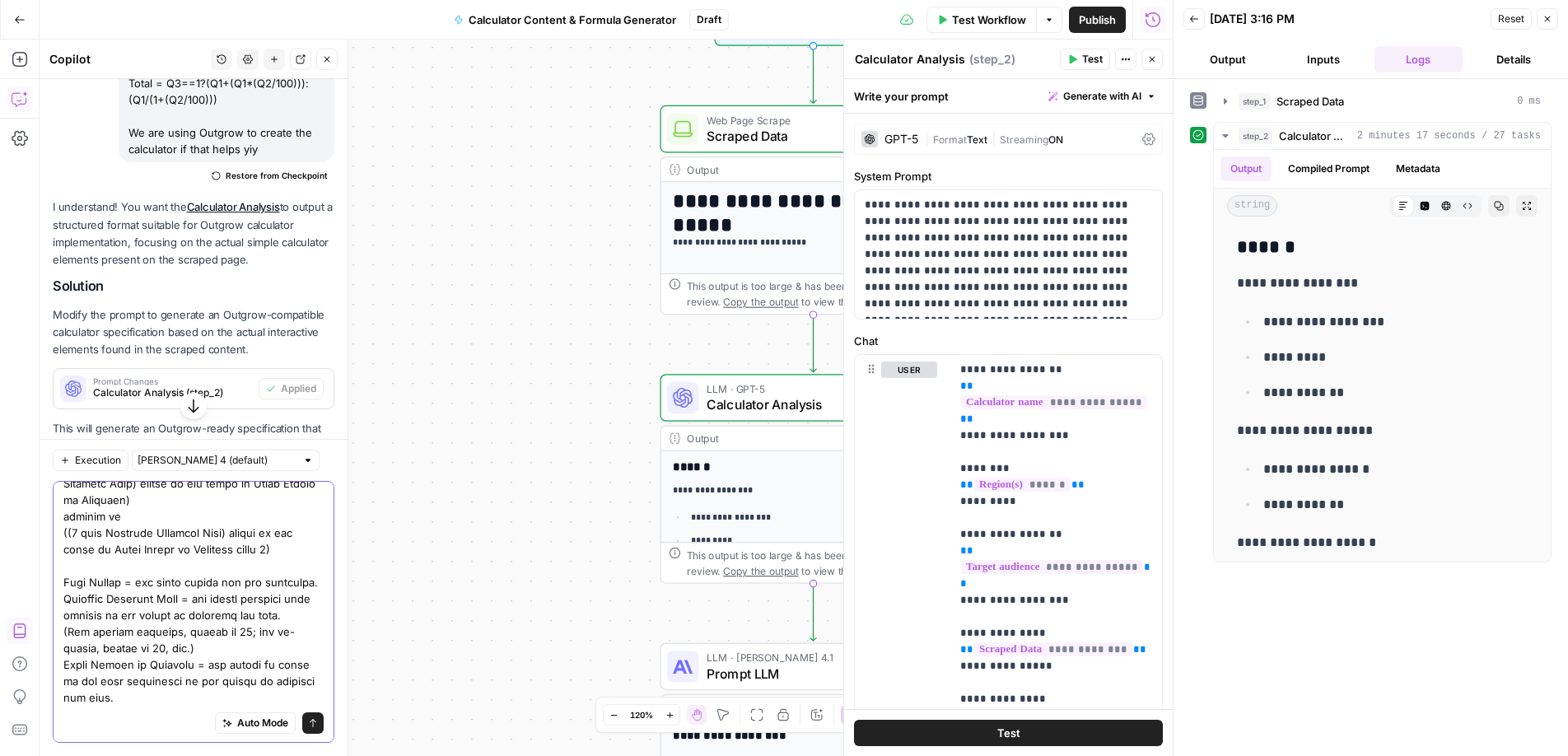
scroll to position [550, 0]
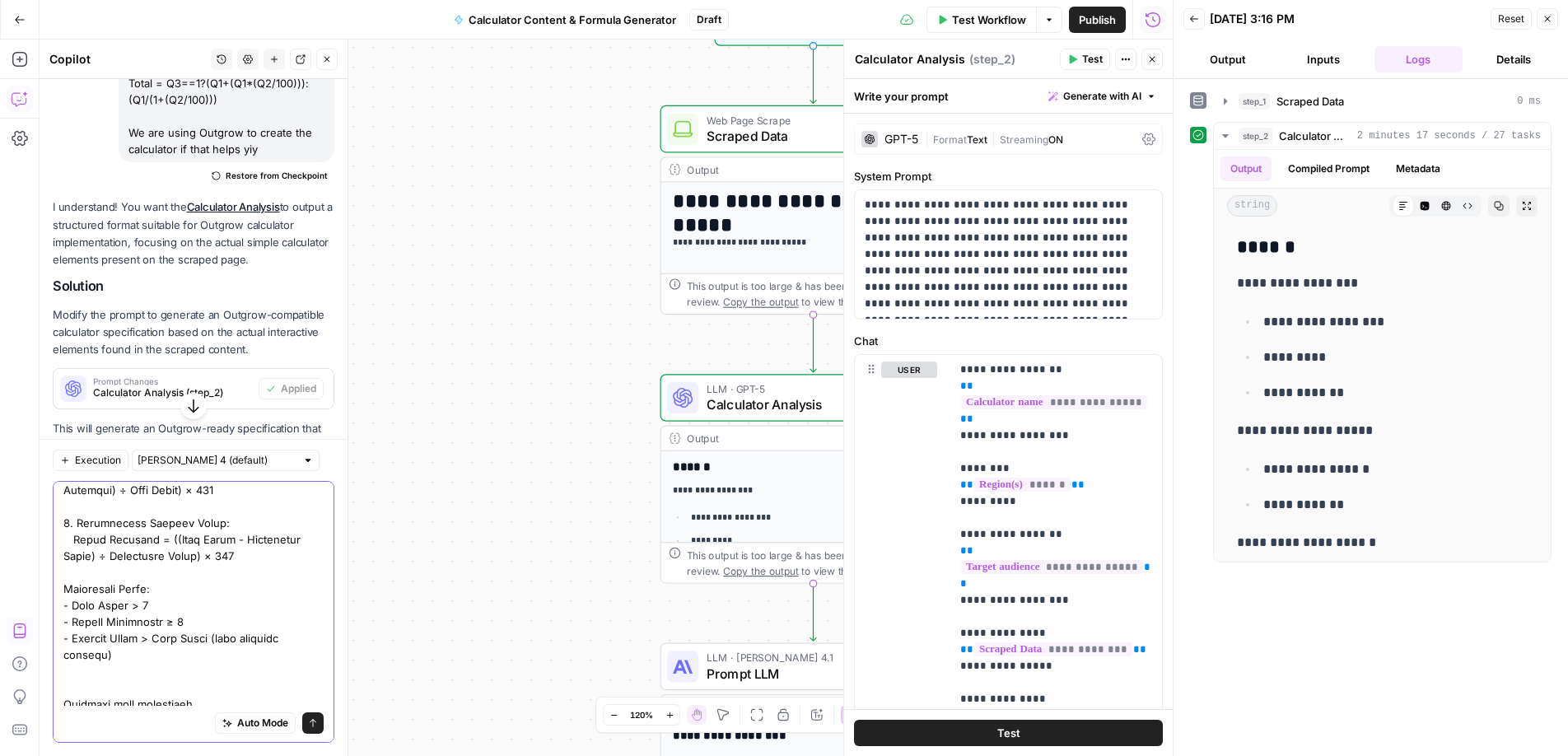
click at [314, 723] on icon "submit" at bounding box center [313, 723] width 10 height 10
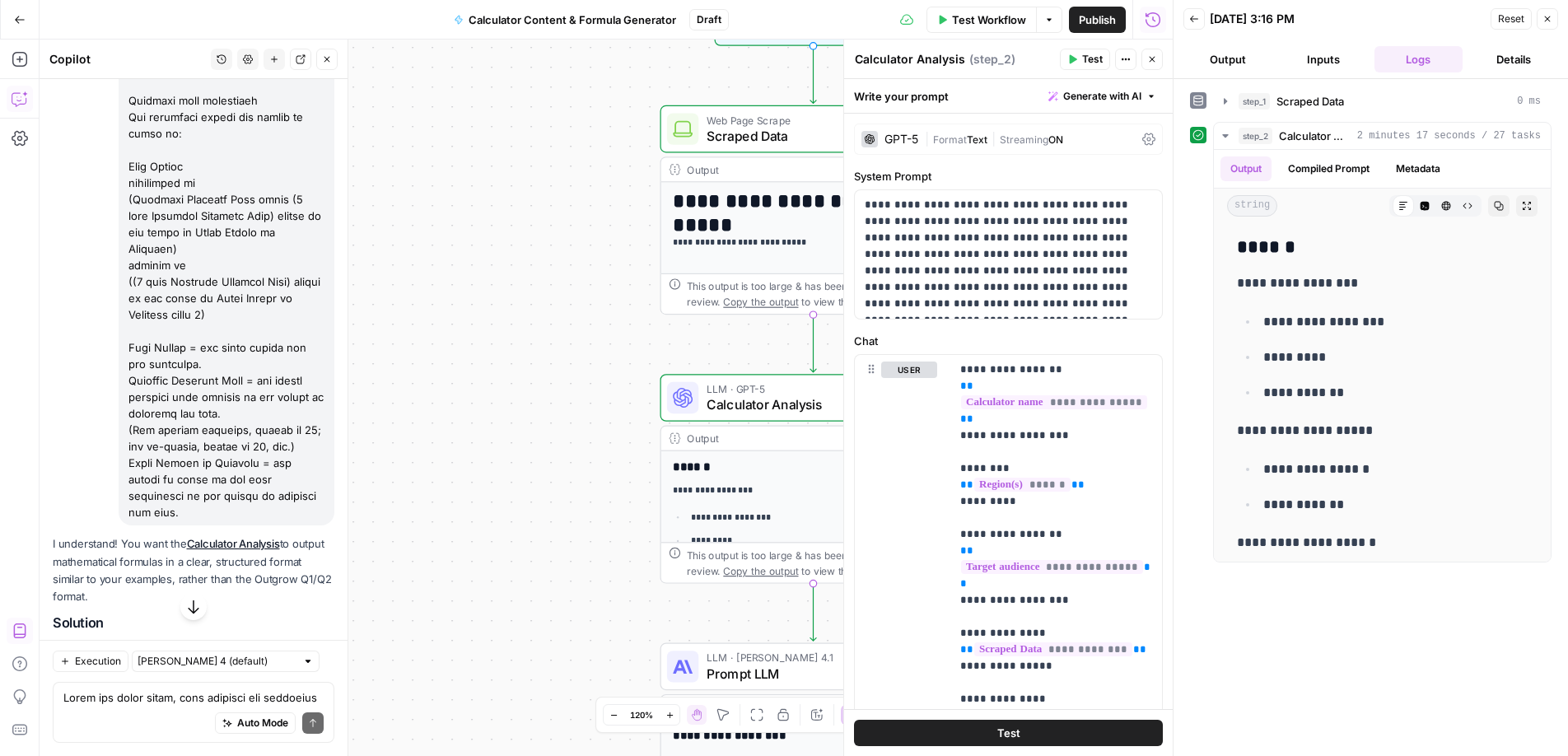
scroll to position [4191, 0]
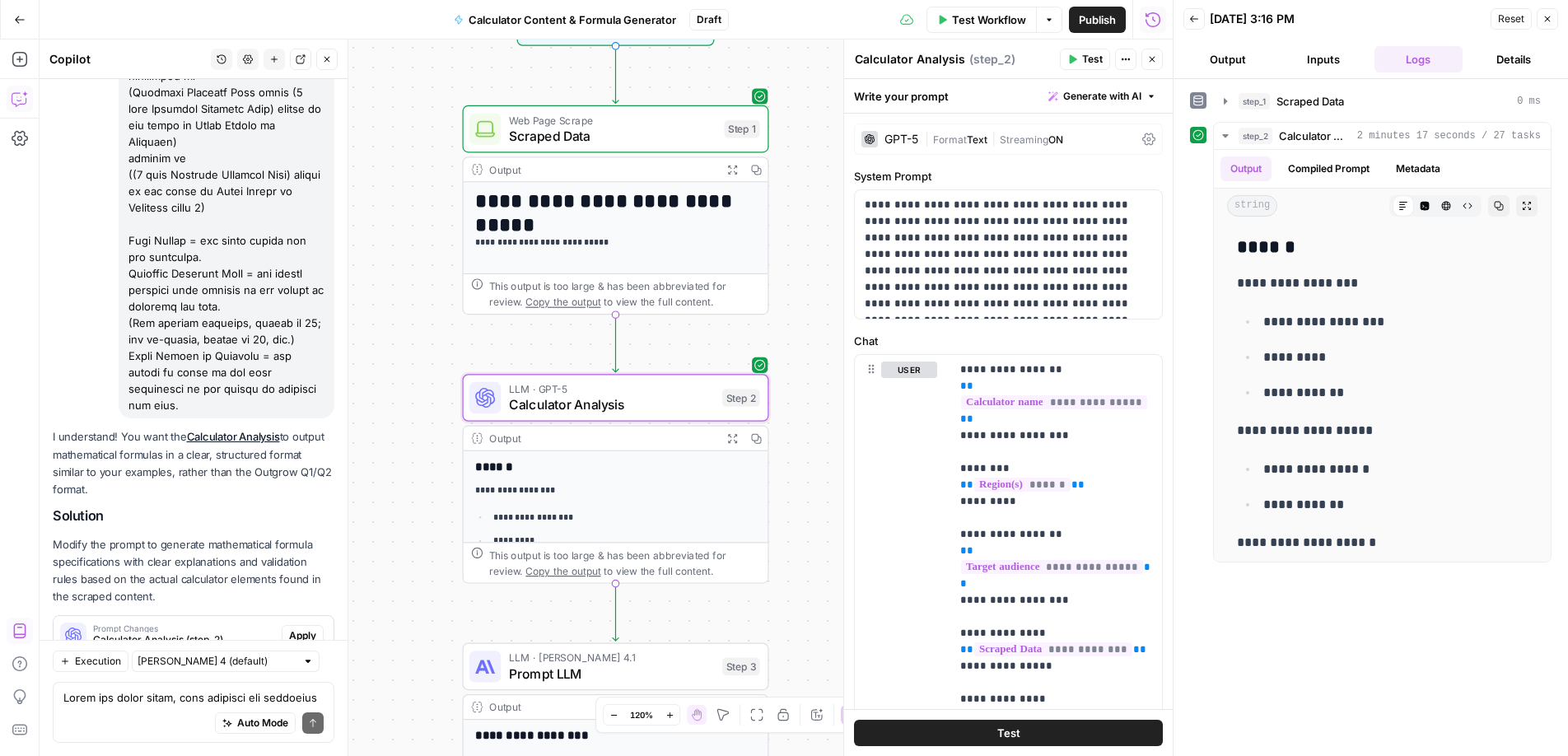
click at [299, 625] on button "Apply" at bounding box center [302, 635] width 42 height 21
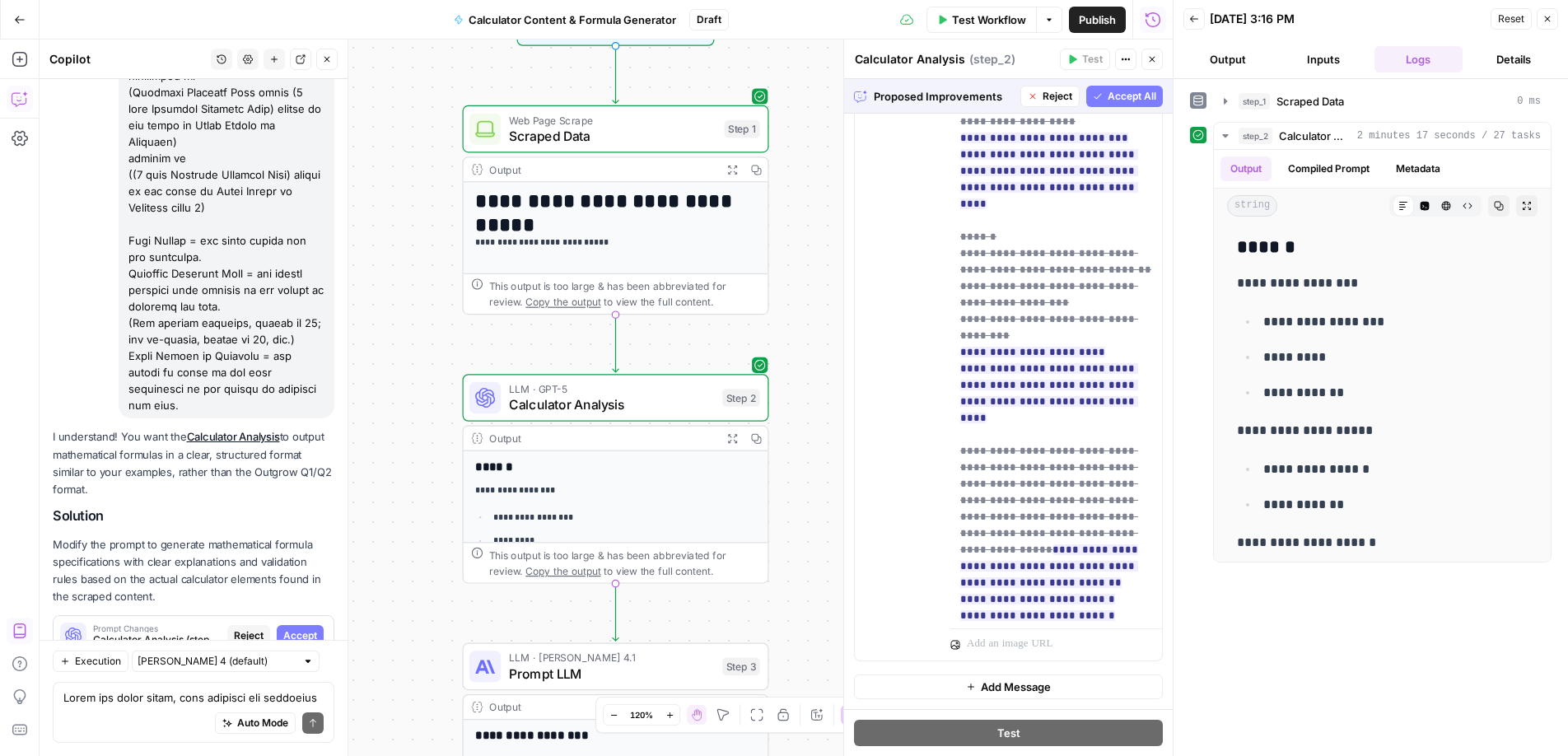
scroll to position [2015, 0]
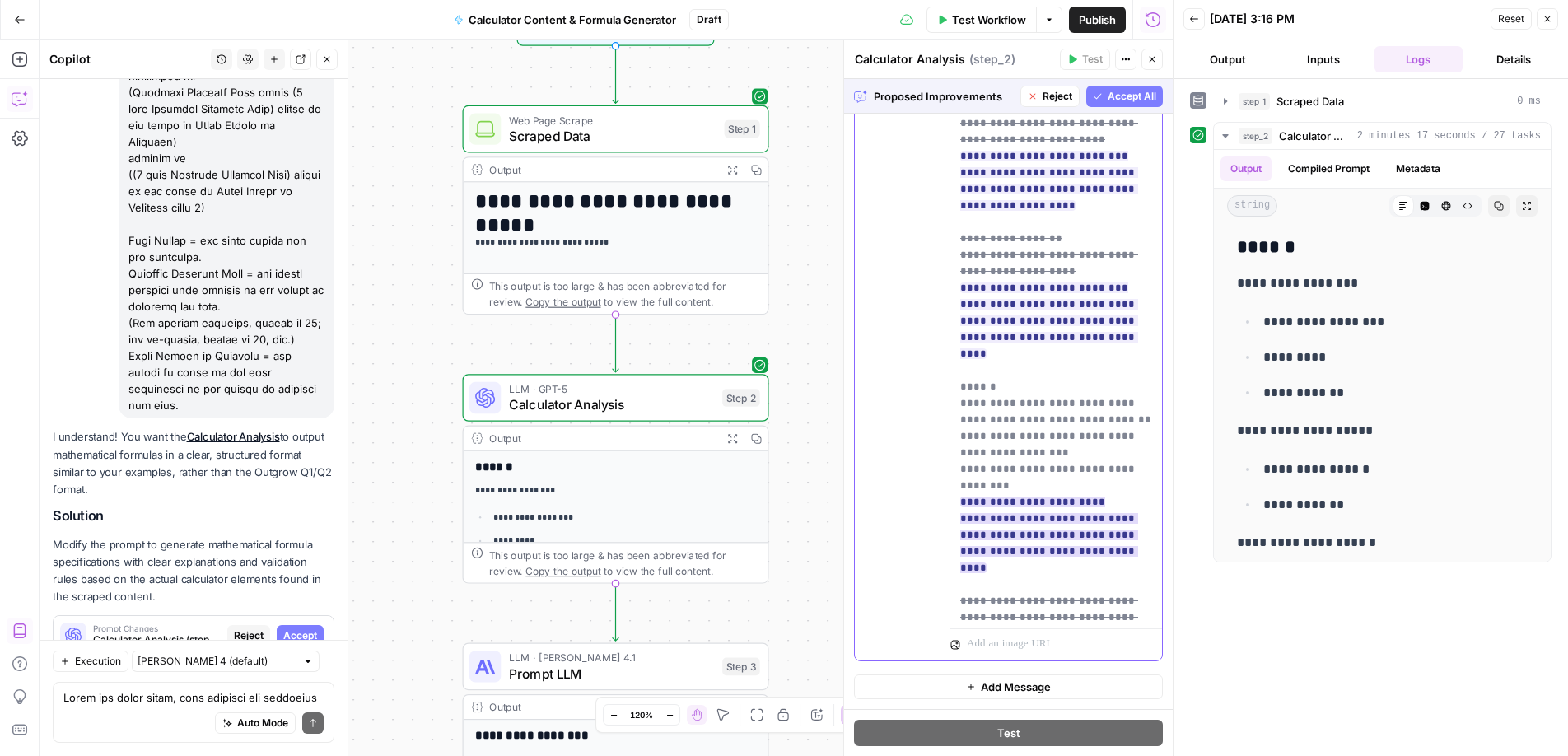
click at [1031, 381] on del "**********" at bounding box center [1056, 436] width 191 height 110
click at [1134, 92] on span "Accept All" at bounding box center [1132, 95] width 49 height 14
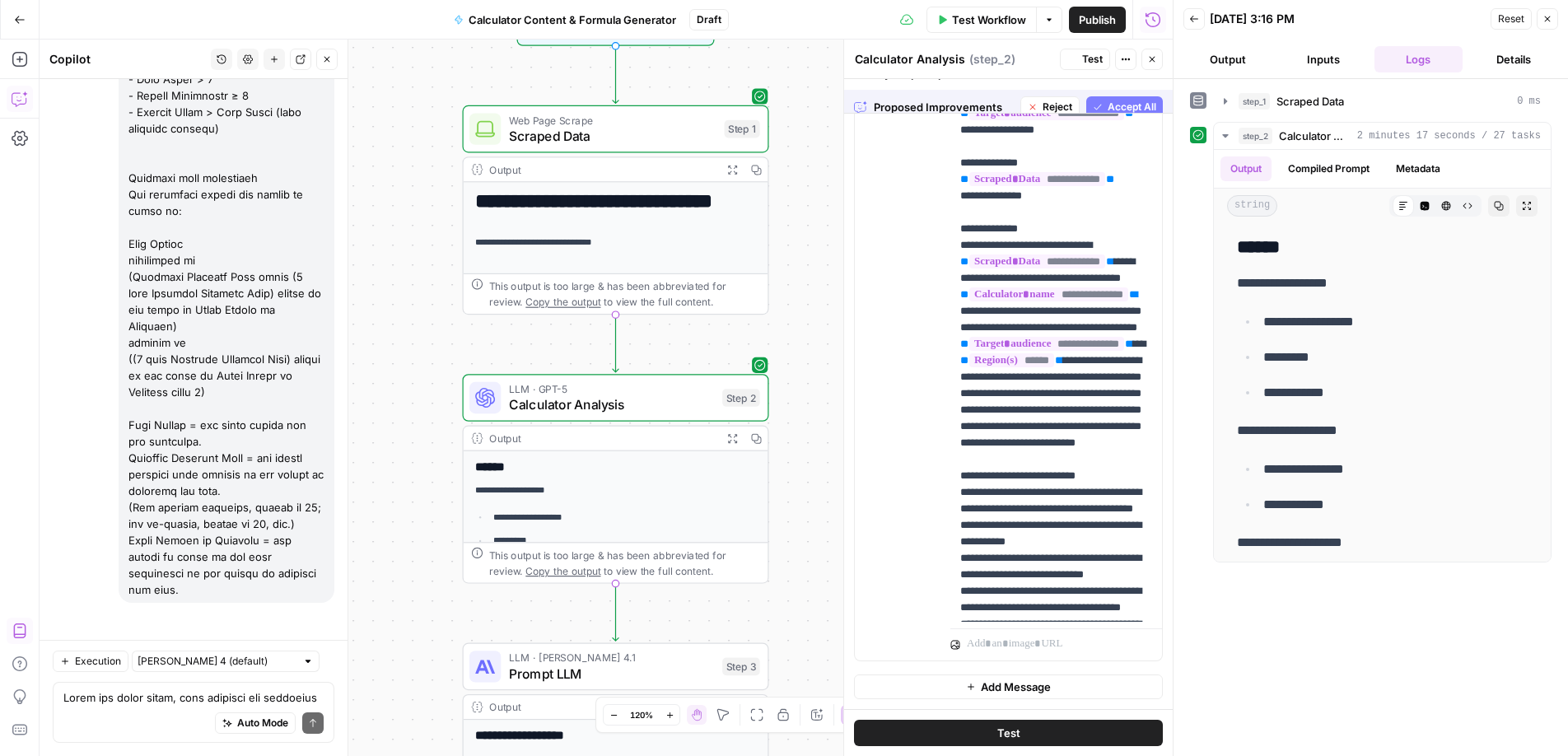
scroll to position [0, 0]
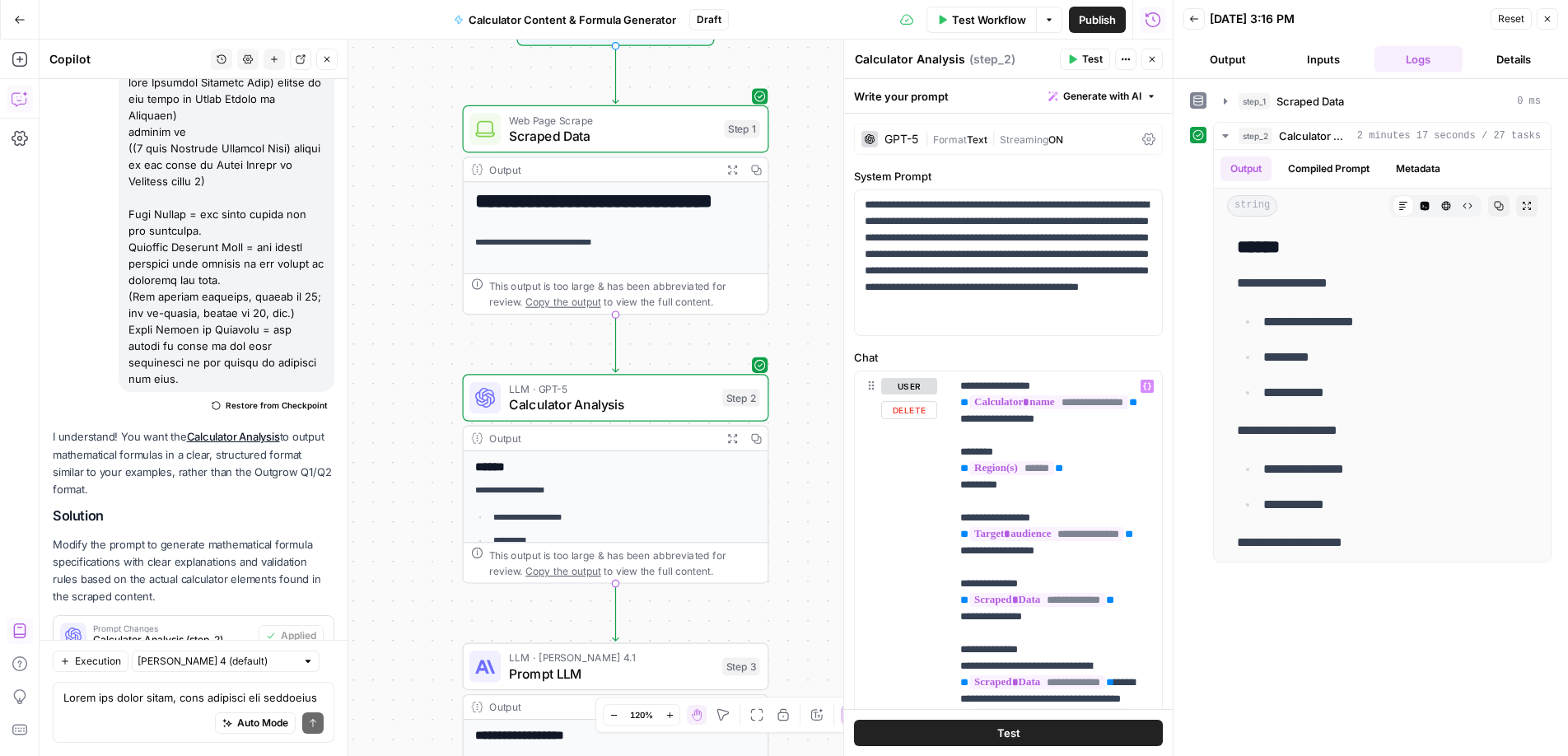
click at [1054, 729] on button "Test" at bounding box center [1008, 732] width 309 height 26
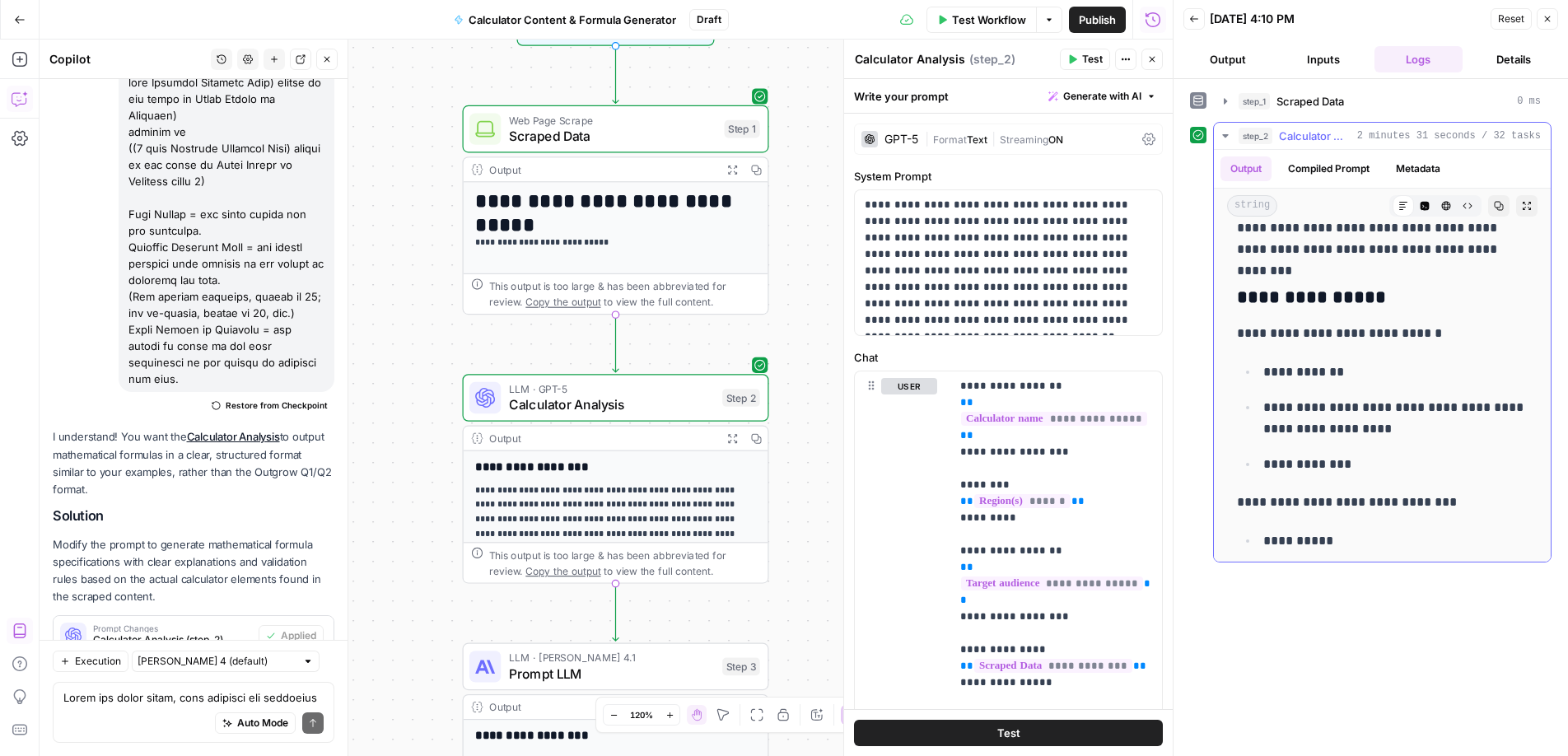
scroll to position [160, 0]
drag, startPoint x: 1303, startPoint y: 333, endPoint x: 1315, endPoint y: 333, distance: 12.0
click at [1315, 333] on p "**********" at bounding box center [1382, 335] width 290 height 21
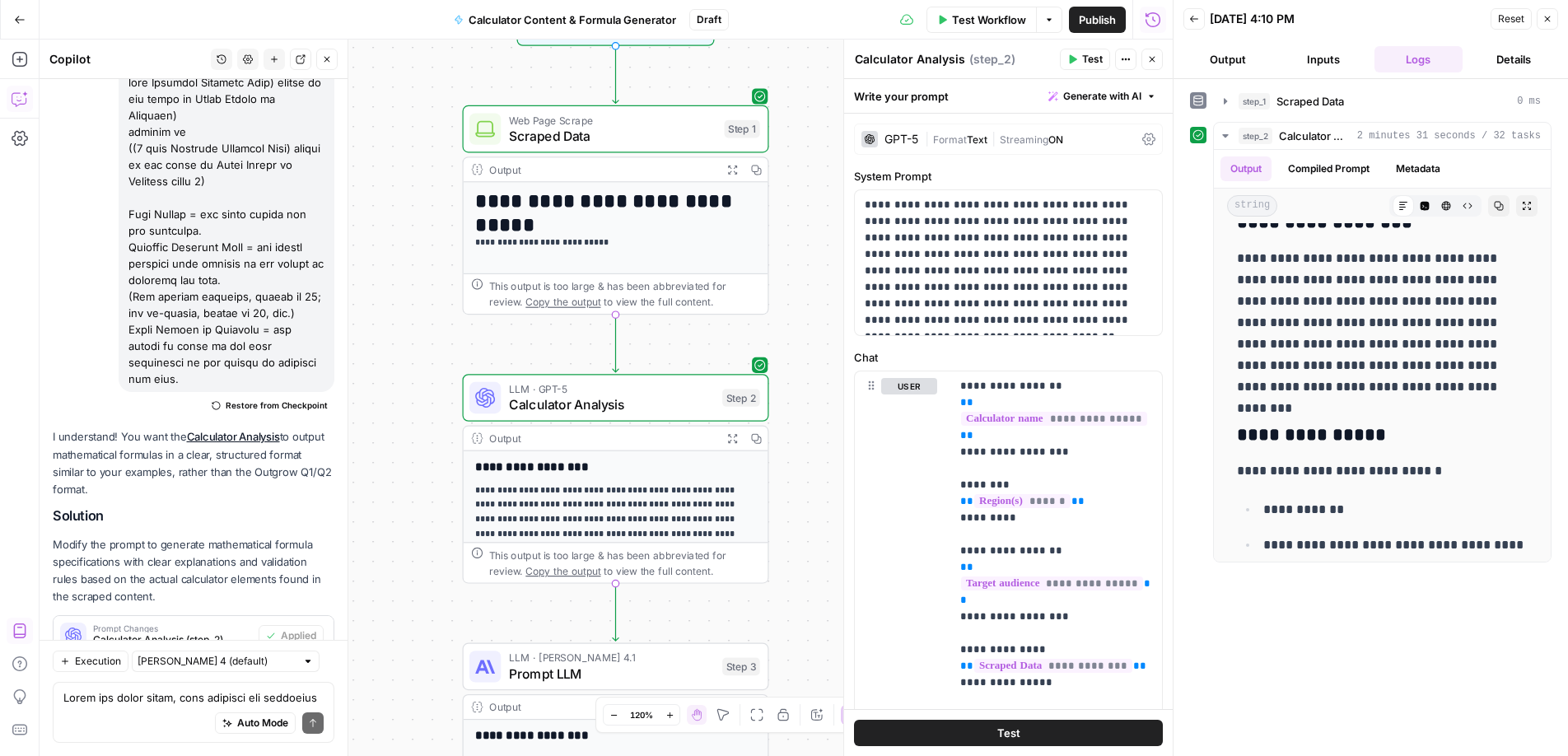
scroll to position [0, 0]
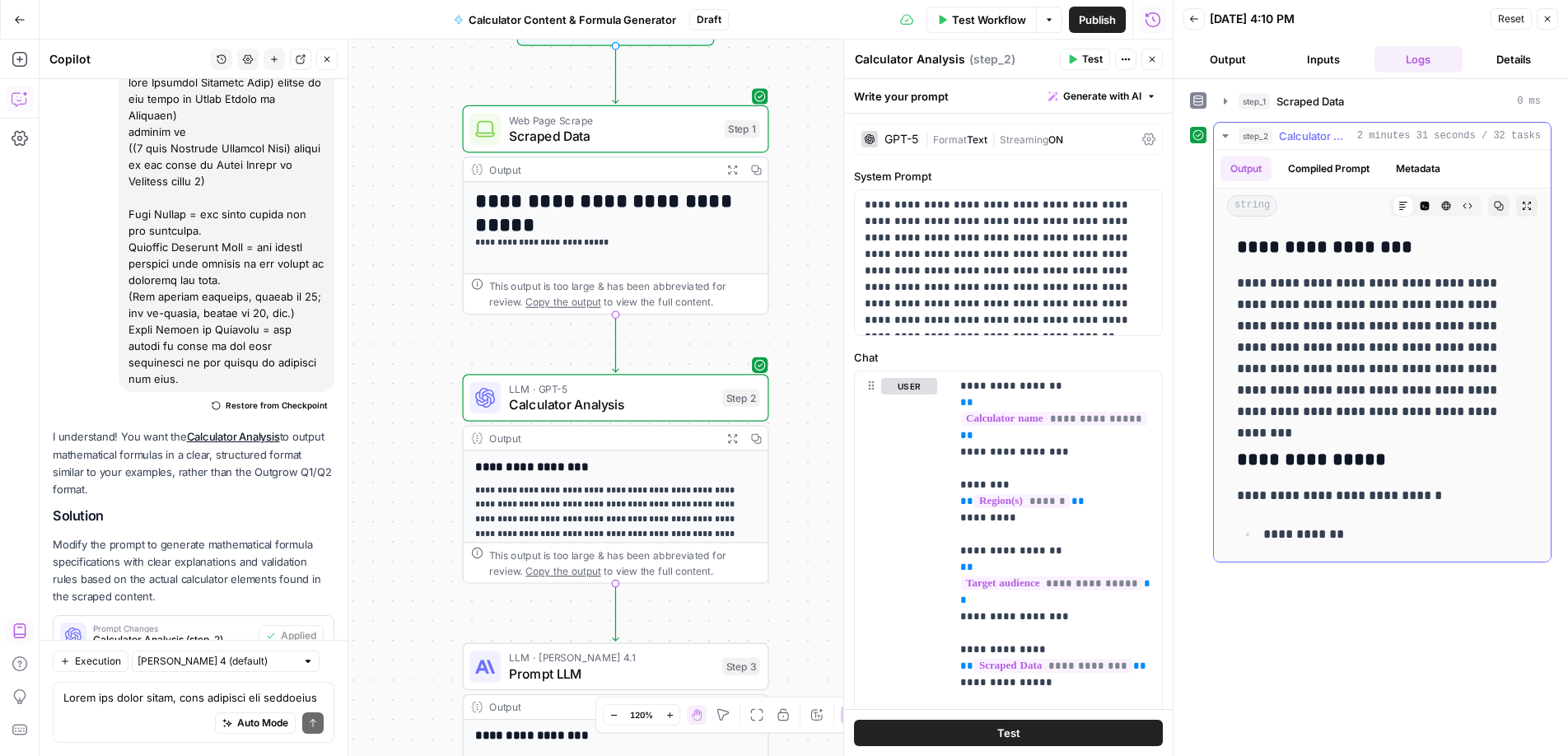
click at [1522, 204] on icon "button" at bounding box center [1527, 206] width 10 height 10
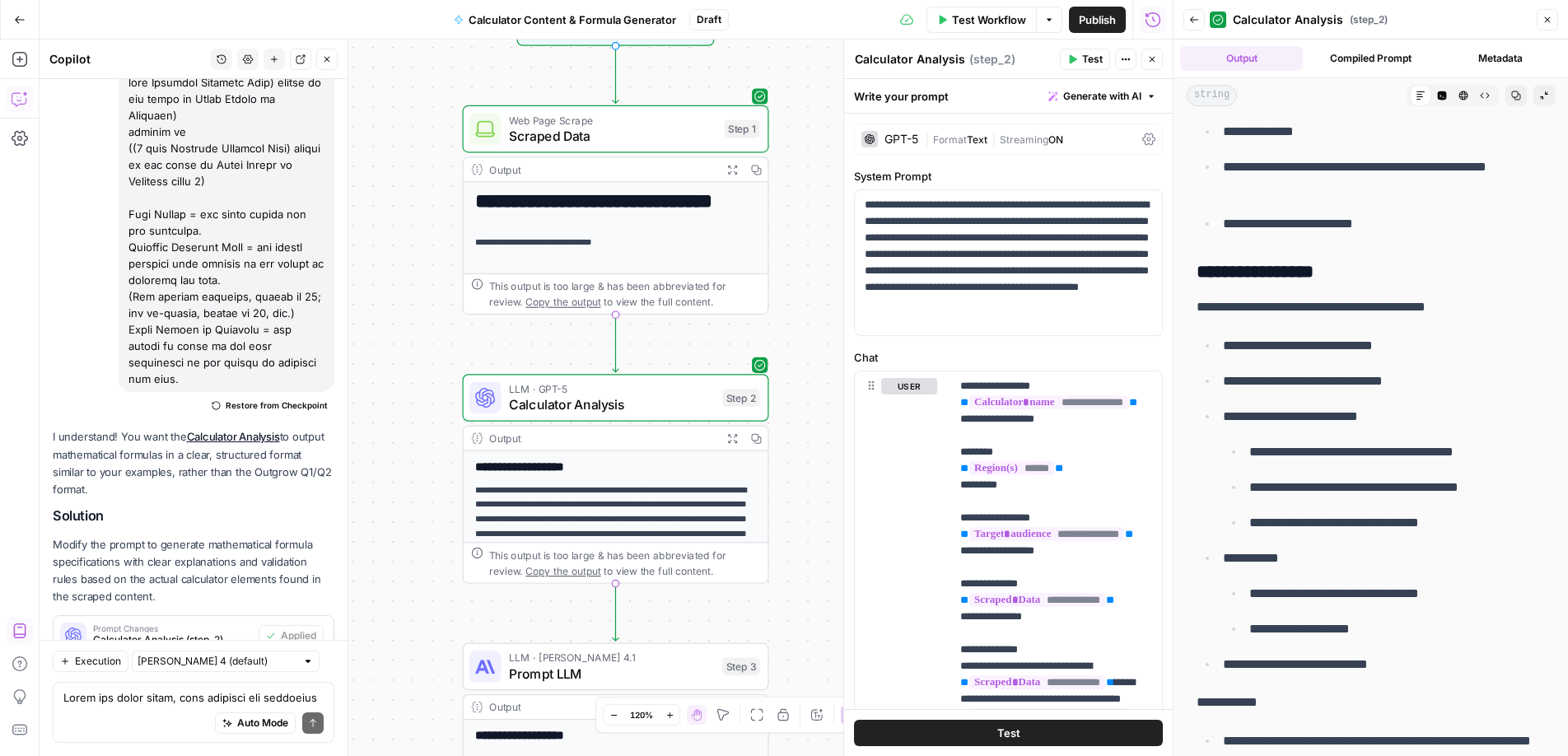
scroll to position [578, 0]
